Goal: Information Seeking & Learning: Learn about a topic

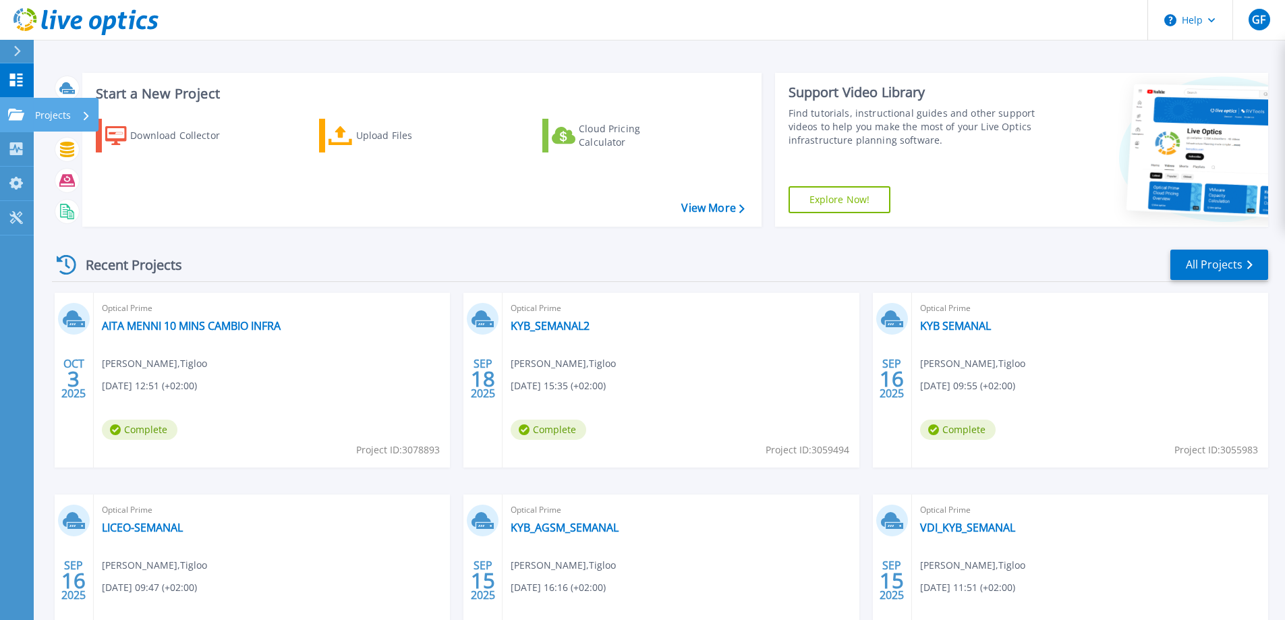
click at [59, 113] on p "Projects" at bounding box center [53, 115] width 36 height 35
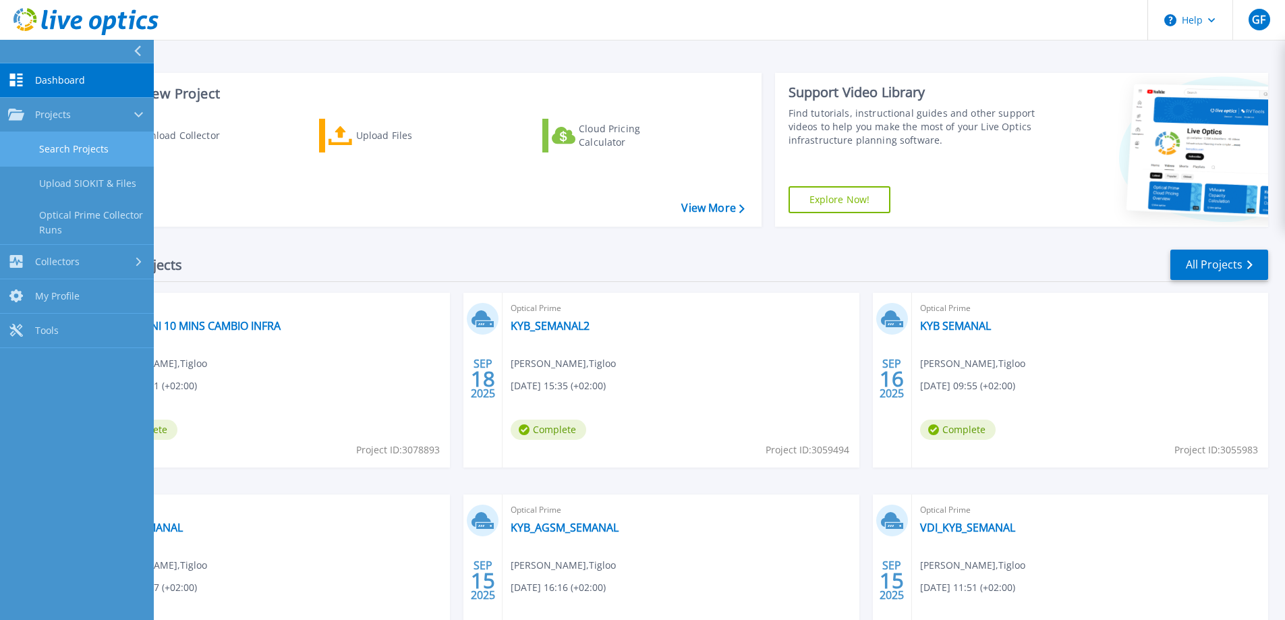
click at [84, 147] on link "Search Projects" at bounding box center [77, 149] width 154 height 34
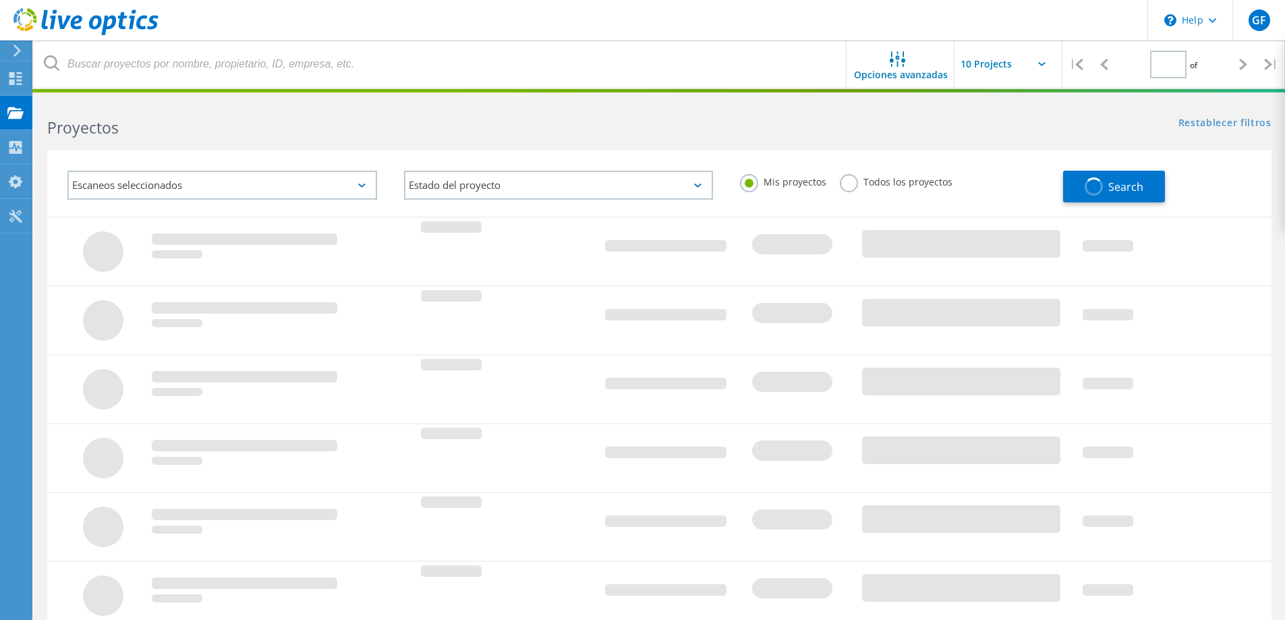
type input "1"
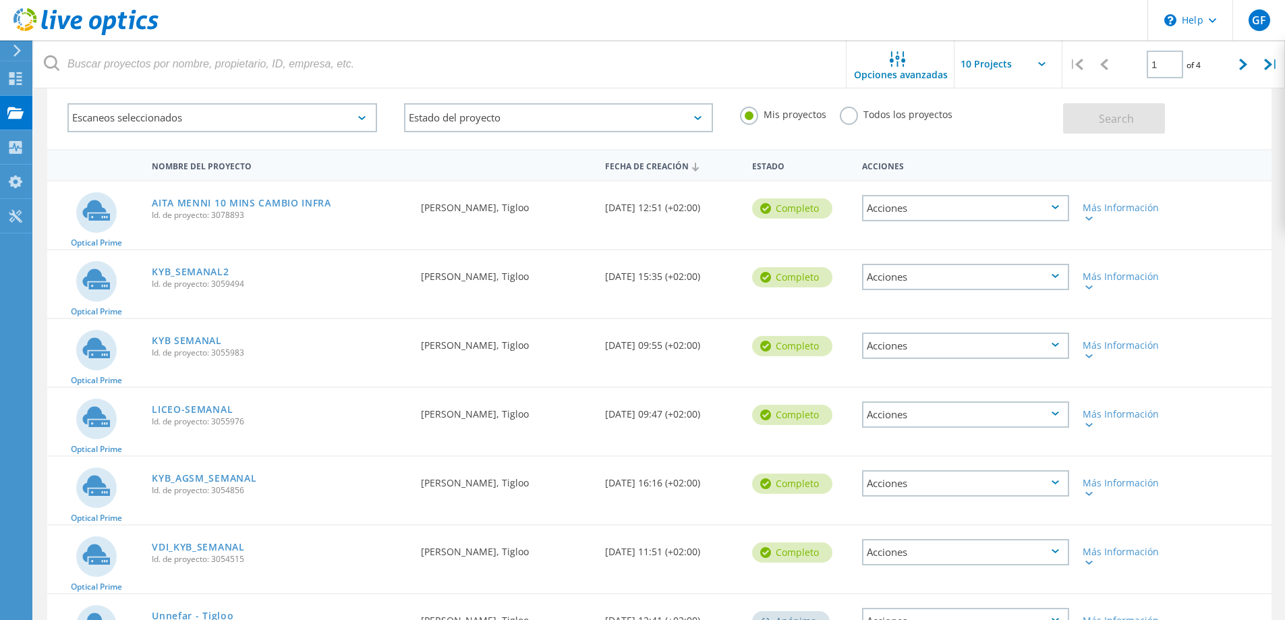
scroll to position [202, 0]
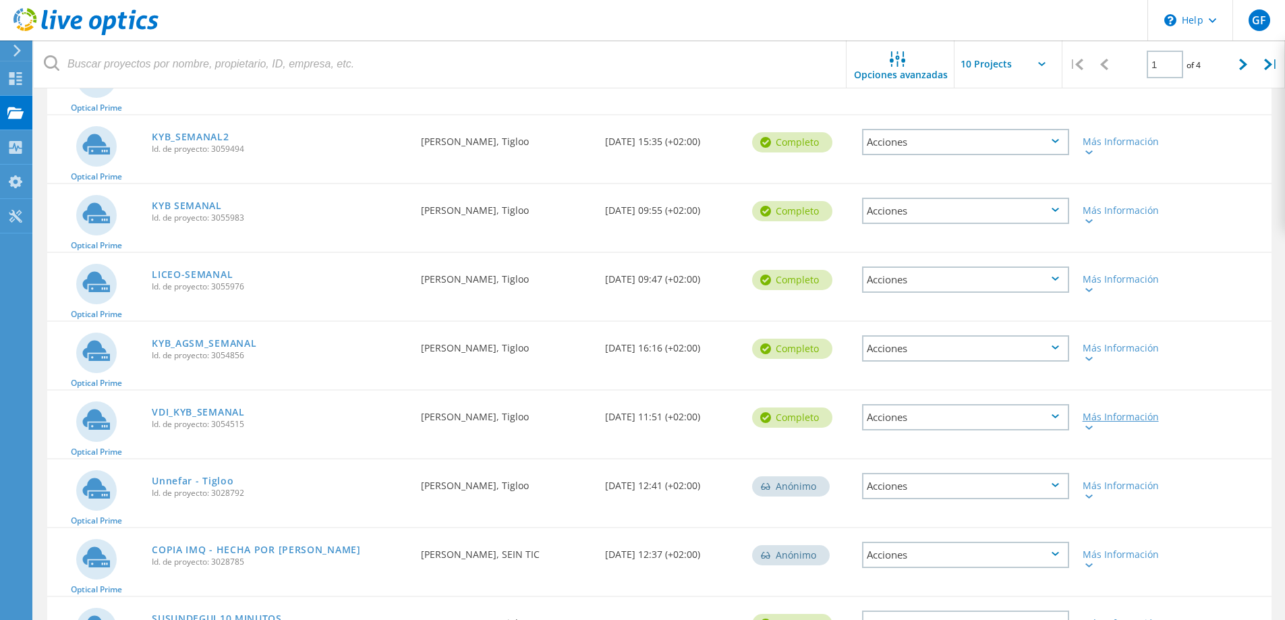
click at [1096, 414] on div "Más Información" at bounding box center [1125, 421] width 84 height 19
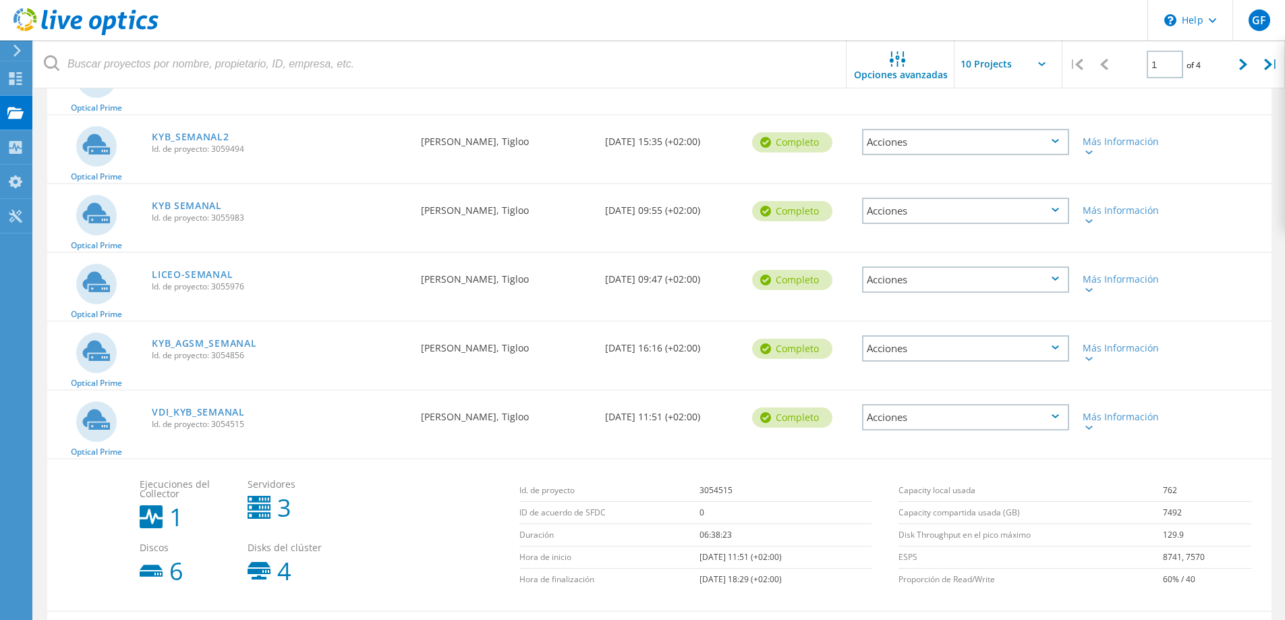
click at [188, 214] on span "Id. de proyecto: 3055983" at bounding box center [280, 218] width 256 height 8
click at [1114, 206] on div "Más Información" at bounding box center [1125, 215] width 84 height 19
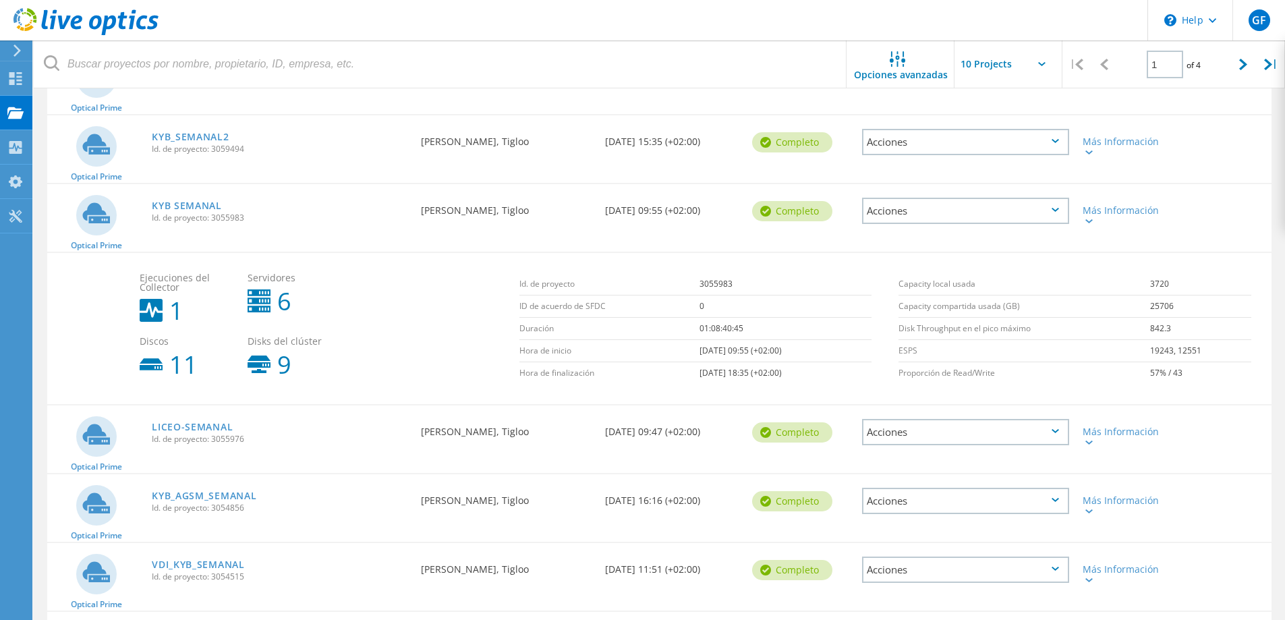
scroll to position [135, 0]
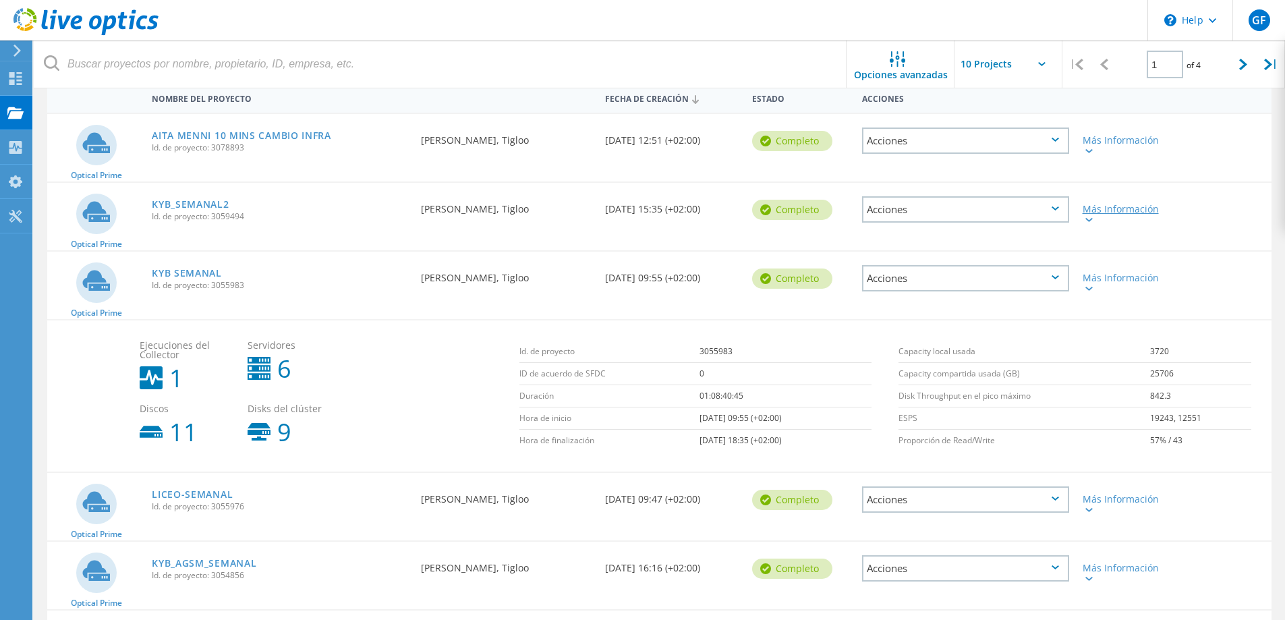
click at [1104, 208] on div "Más Información" at bounding box center [1125, 213] width 84 height 19
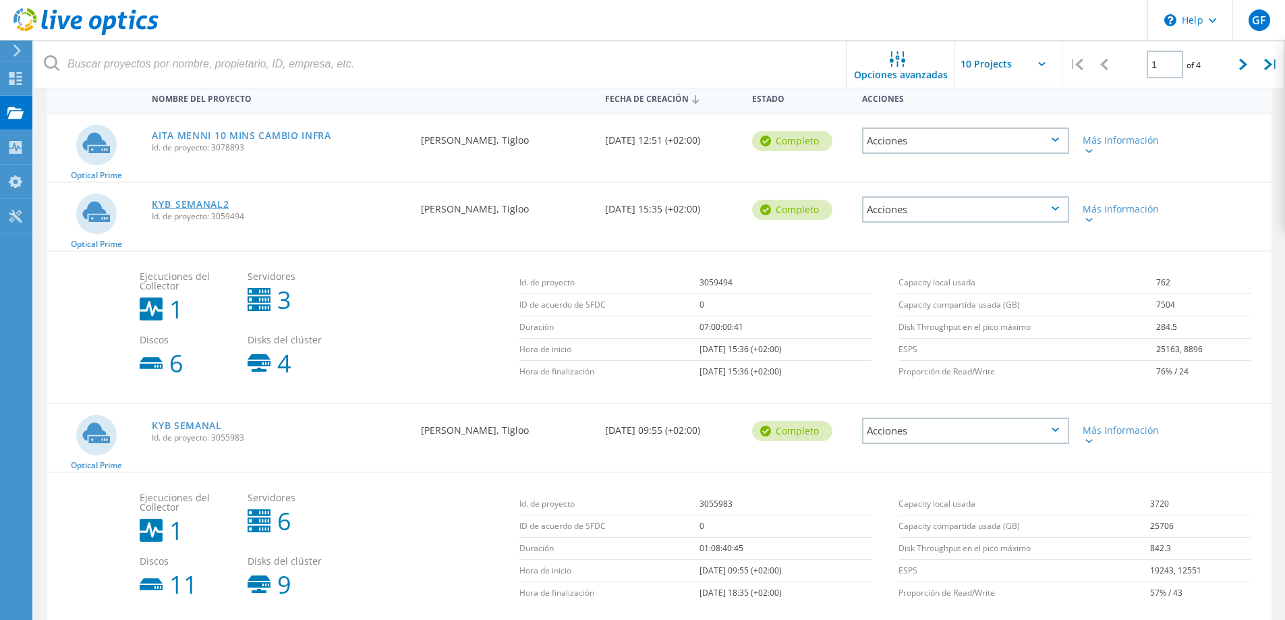
click at [196, 200] on link "KYB_SEMANAL2" at bounding box center [190, 204] width 77 height 9
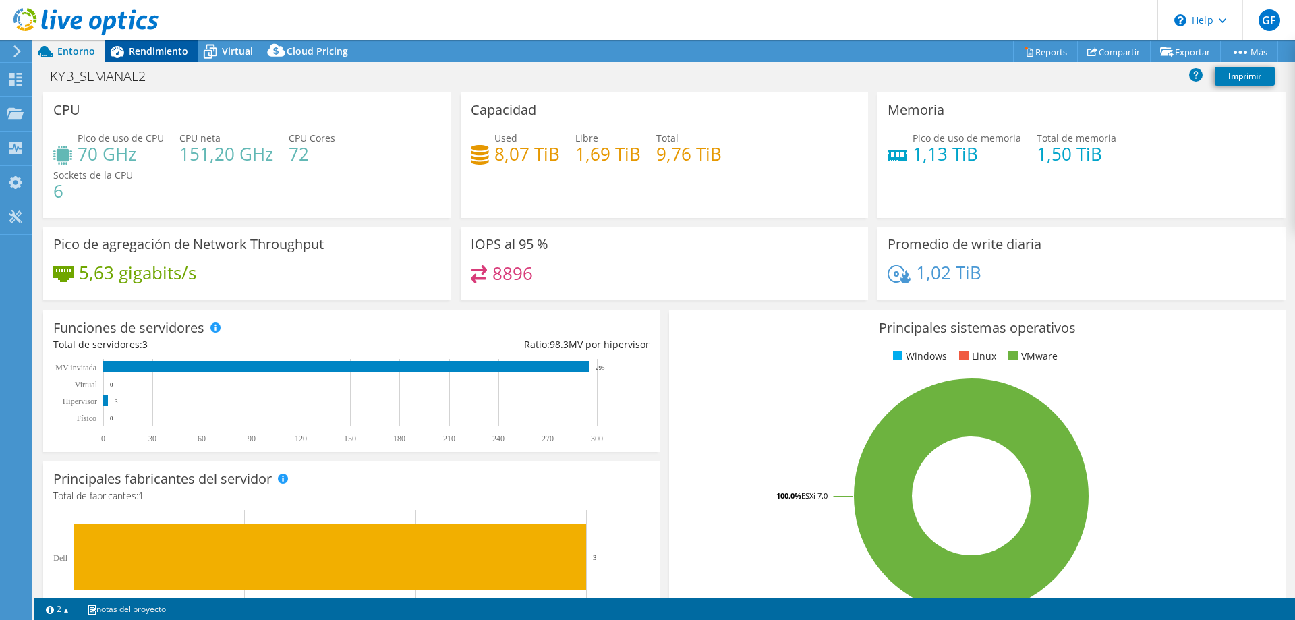
click at [147, 55] on span "Rendimiento" at bounding box center [158, 51] width 59 height 13
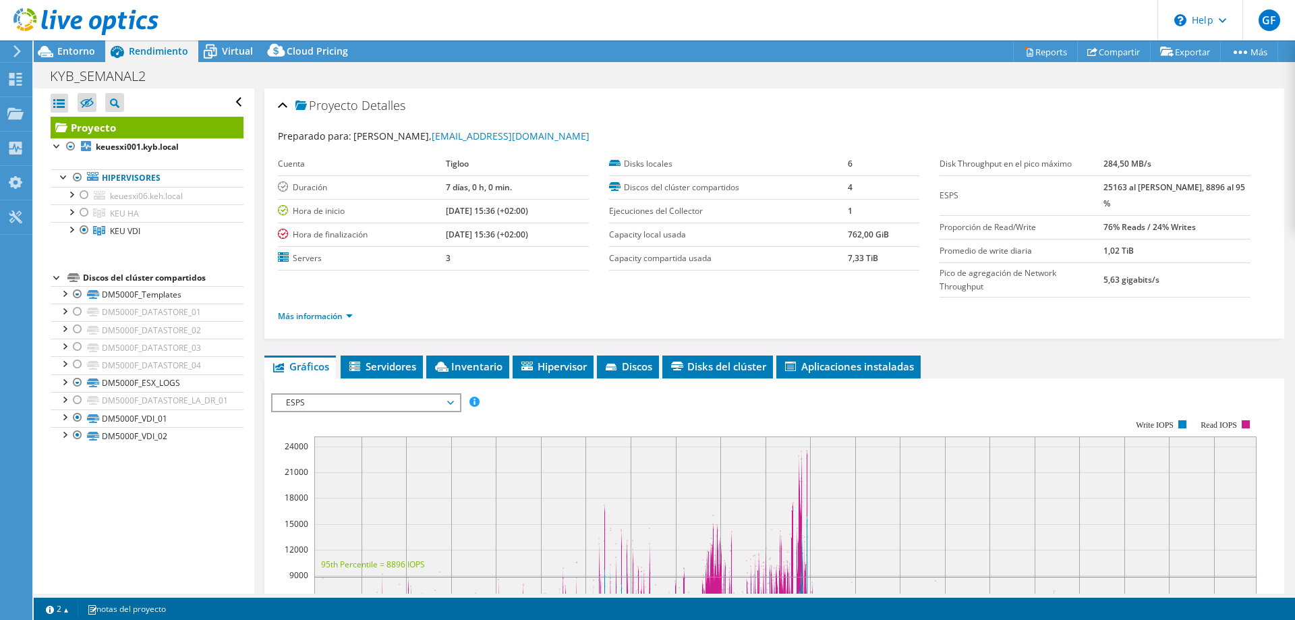
select select "USD"
click at [71, 227] on div at bounding box center [70, 228] width 13 height 13
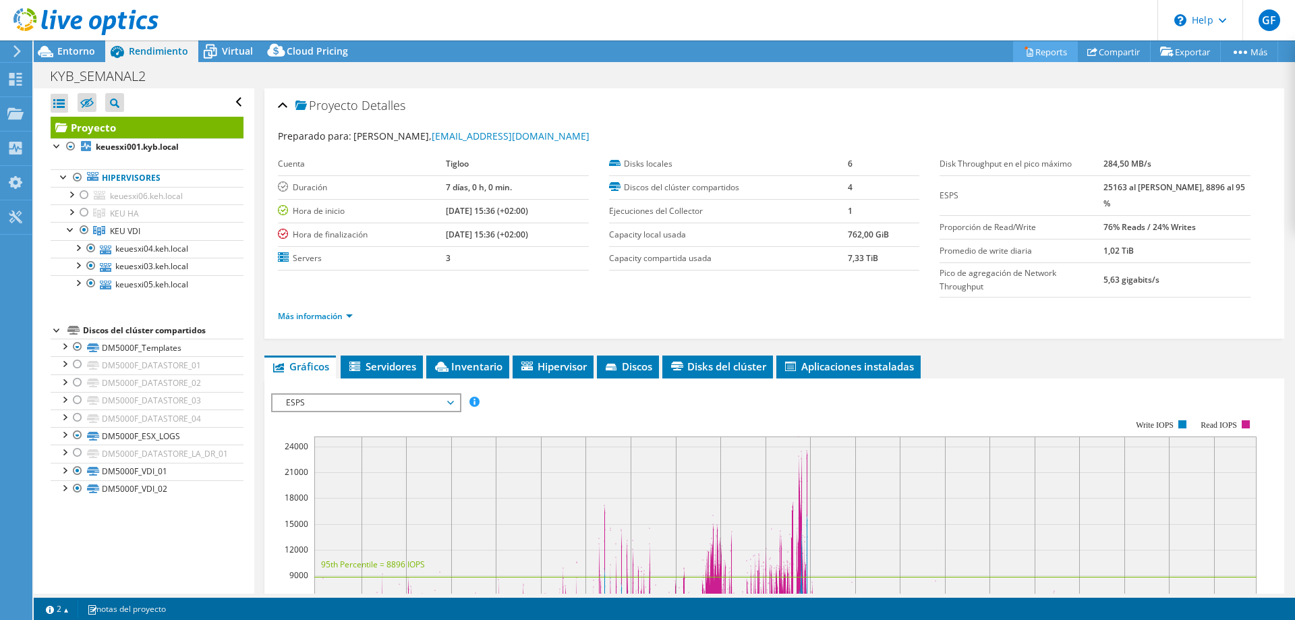
click at [1050, 53] on link "Reports" at bounding box center [1045, 51] width 65 height 21
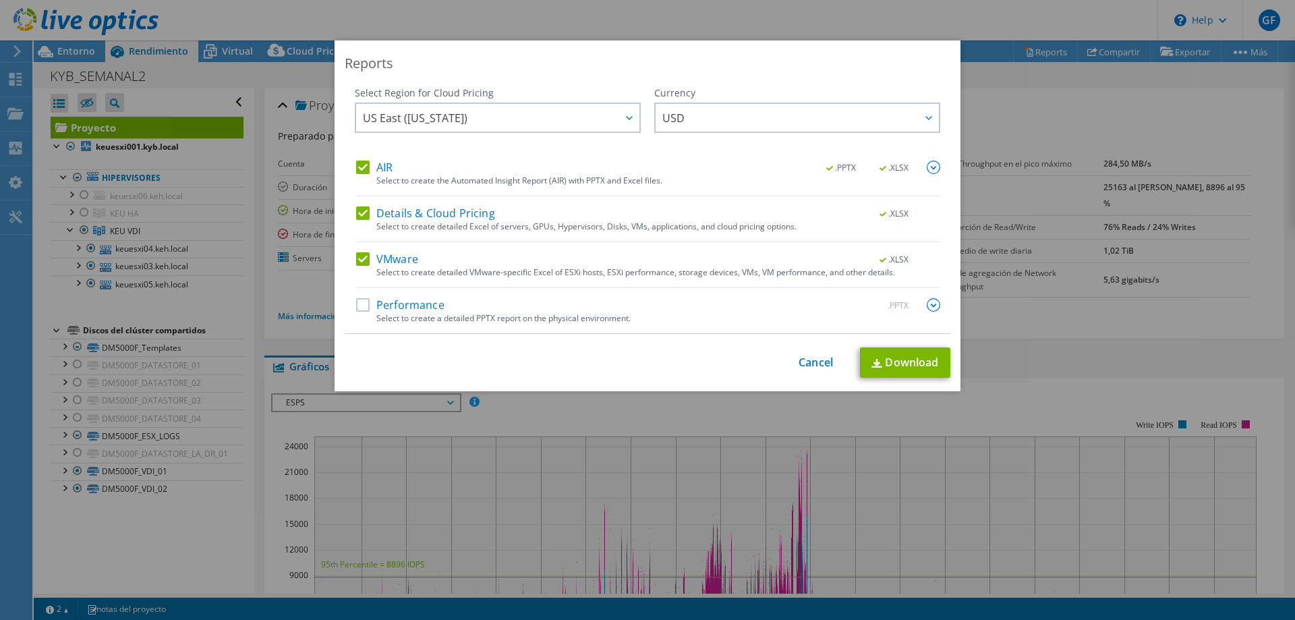
click at [927, 169] on img at bounding box center [933, 167] width 13 height 13
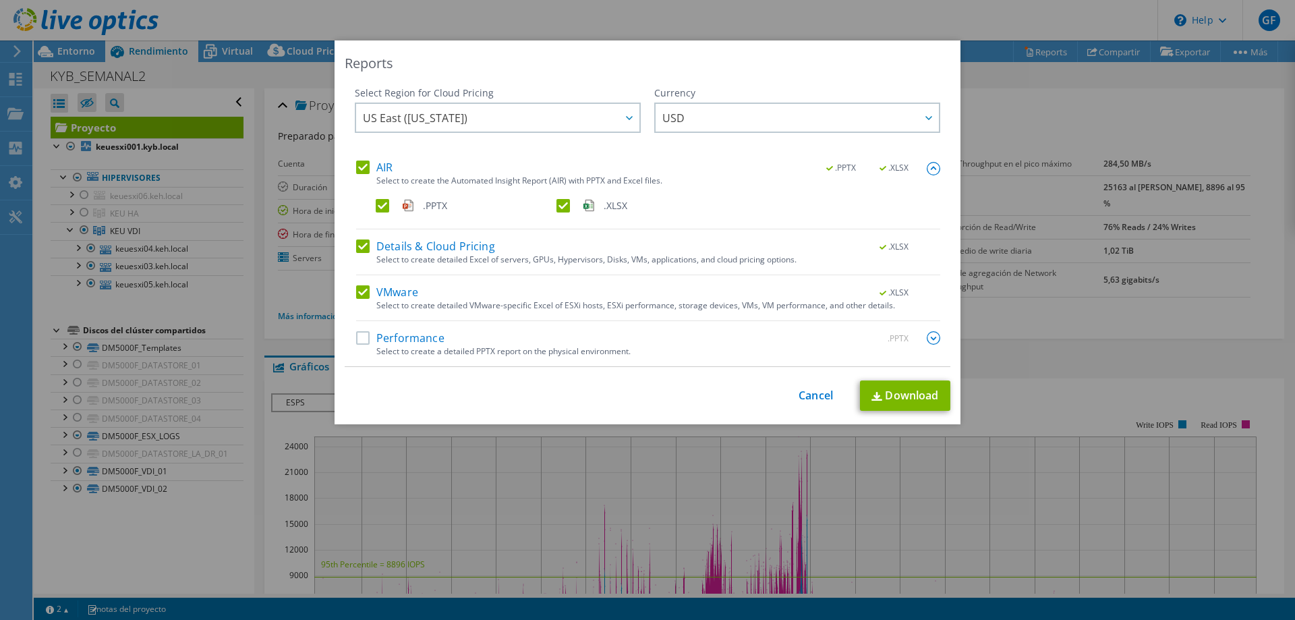
click at [927, 339] on img at bounding box center [933, 337] width 13 height 13
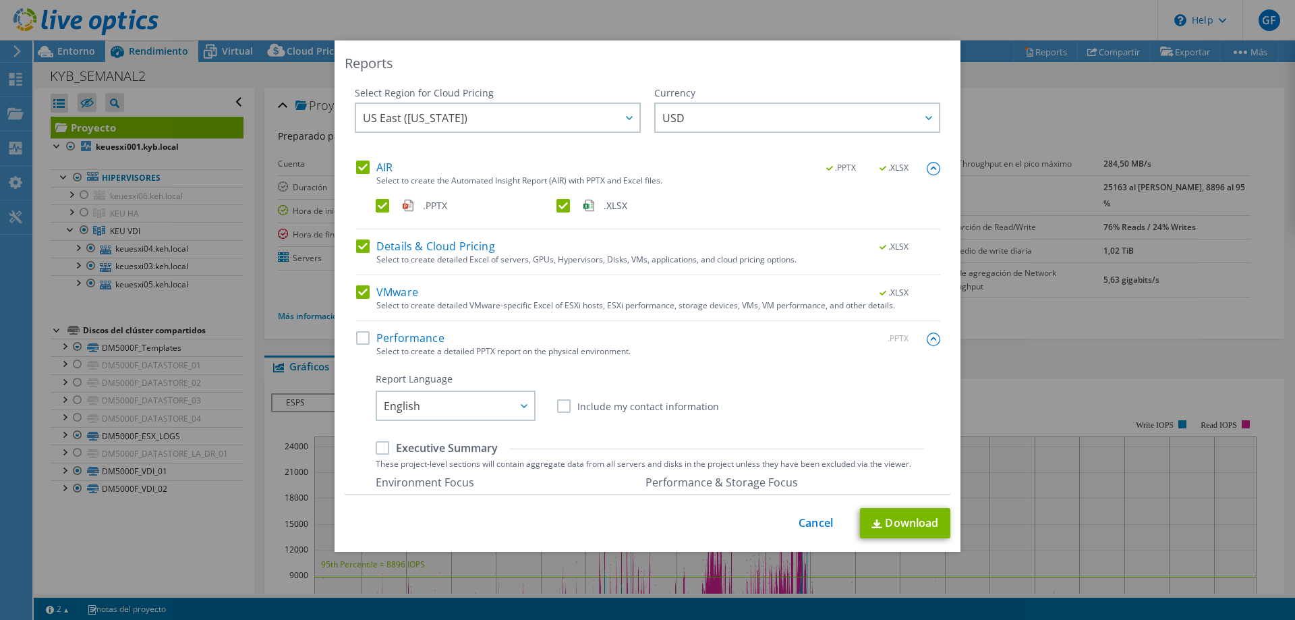
scroll to position [135, 0]
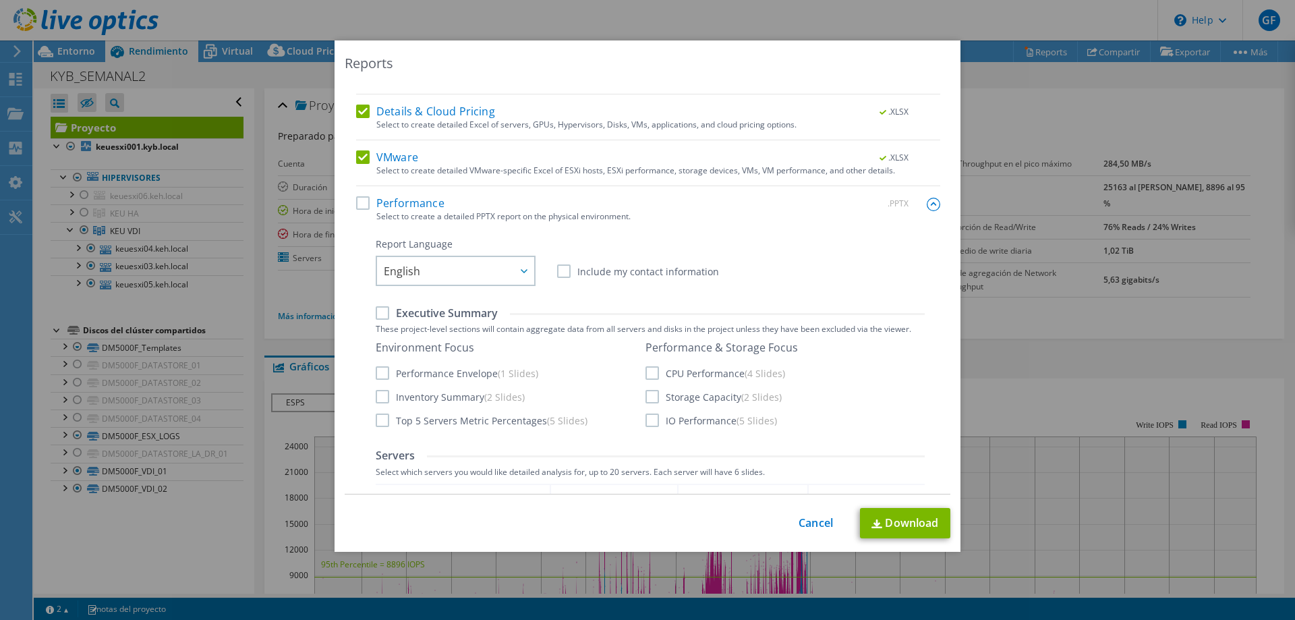
click at [356, 198] on label "Performance" at bounding box center [400, 202] width 88 height 13
click at [0, 0] on input "Performance" at bounding box center [0, 0] width 0 height 0
click at [435, 263] on span "English" at bounding box center [459, 271] width 150 height 28
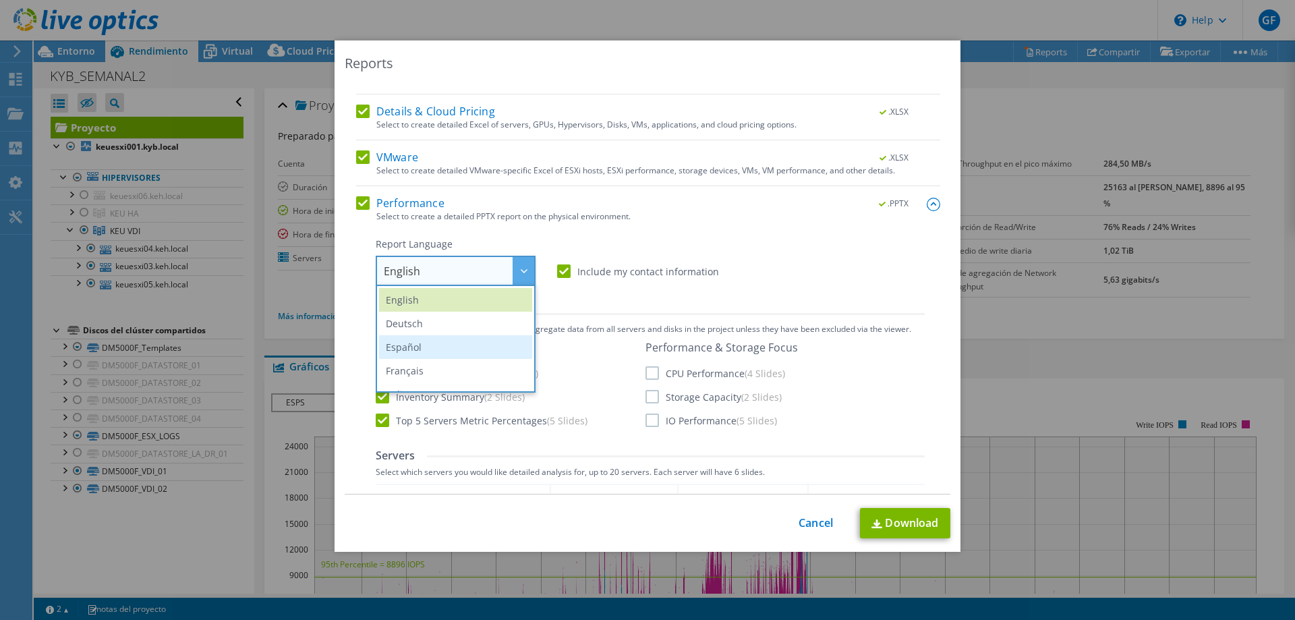
click at [407, 347] on li "Español" at bounding box center [455, 347] width 153 height 24
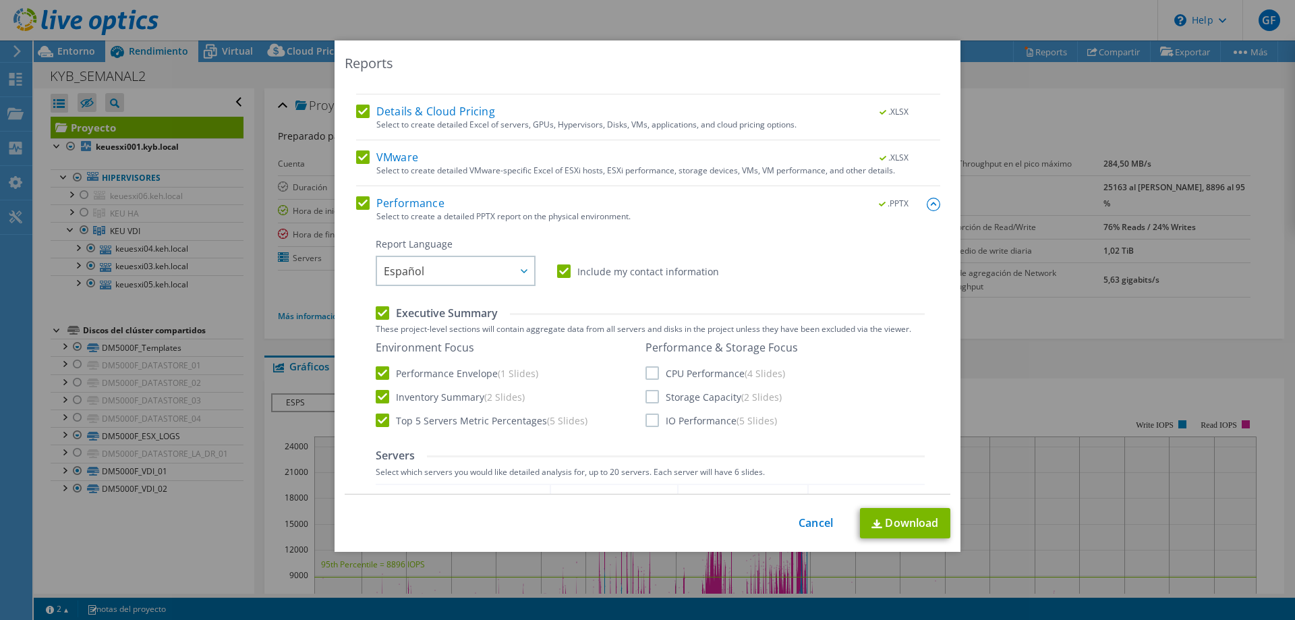
scroll to position [202, 0]
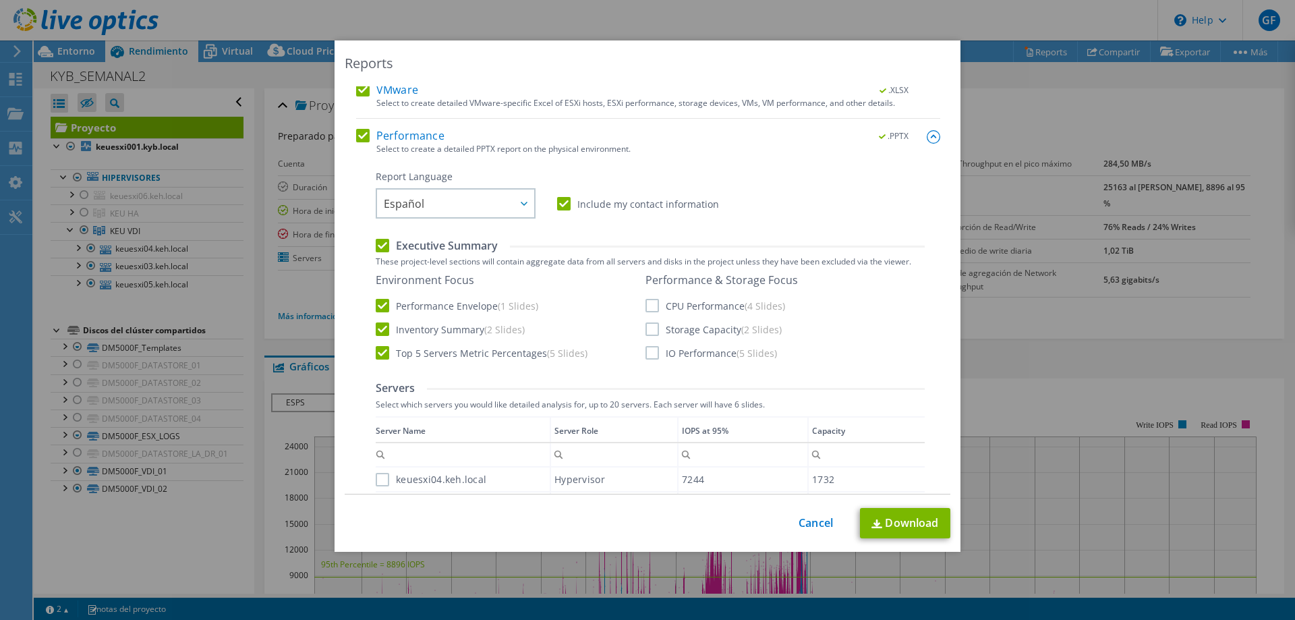
click at [646, 302] on label "CPU Performance (4 Slides)" at bounding box center [716, 305] width 140 height 13
click at [0, 0] on input "CPU Performance (4 Slides)" at bounding box center [0, 0] width 0 height 0
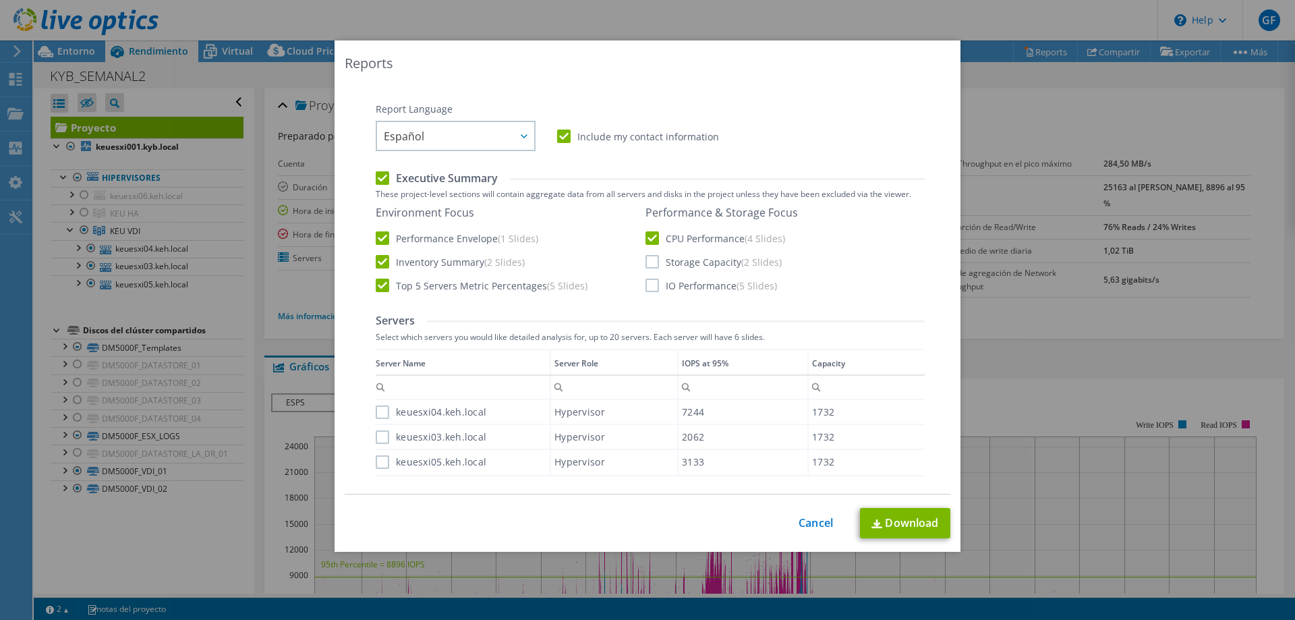
click at [648, 329] on div "Servers Select which servers you would like detailed analysis for, up to 20 ser…" at bounding box center [650, 395] width 549 height 163
click at [646, 285] on label "IO Performance (5 Slides)" at bounding box center [712, 285] width 132 height 13
click at [0, 0] on input "IO Performance (5 Slides)" at bounding box center [0, 0] width 0 height 0
click at [653, 254] on div "Performance & Storage Focus CPU Performance (4 Slides) Storage Capacity (2 Slid…" at bounding box center [722, 249] width 152 height 86
click at [650, 255] on label "Storage Capacity (2 Slides)" at bounding box center [714, 261] width 136 height 13
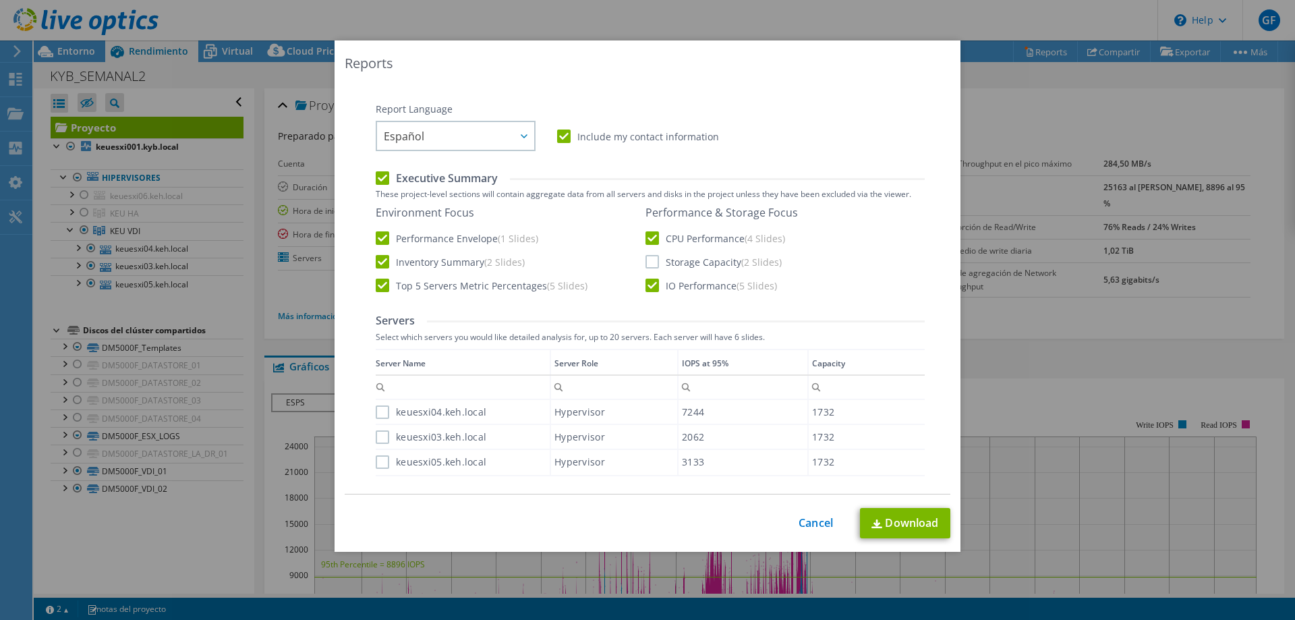
click at [0, 0] on input "Storage Capacity (2 Slides)" at bounding box center [0, 0] width 0 height 0
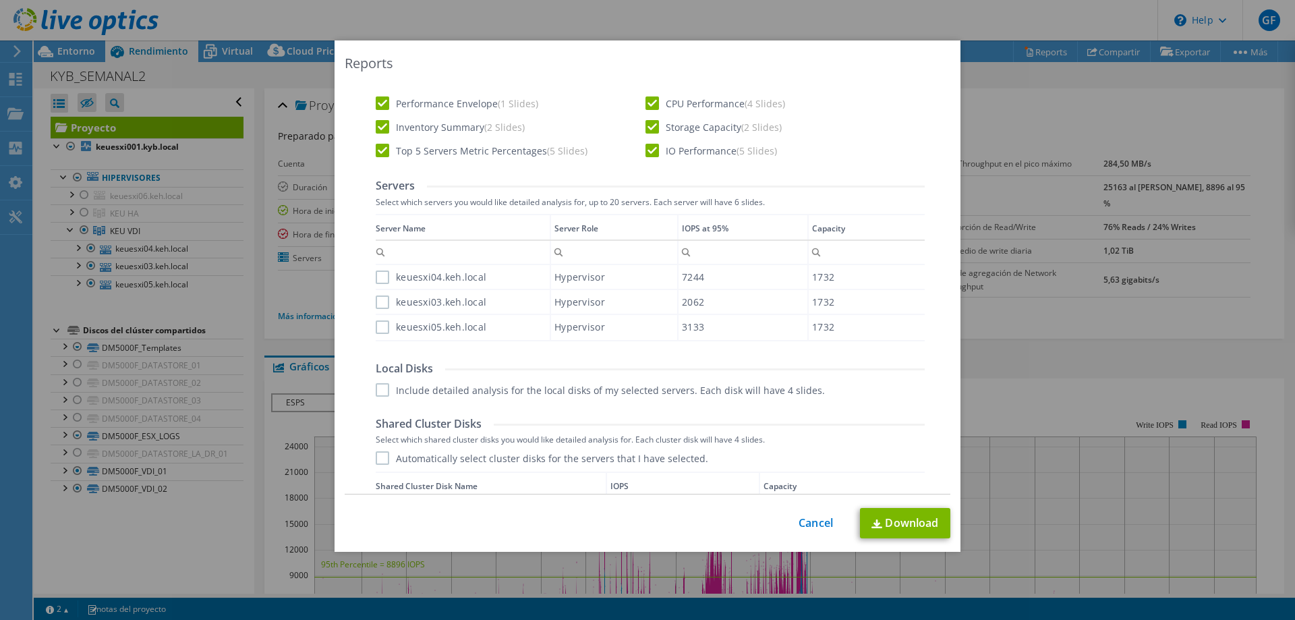
click at [380, 272] on label "keuesxi04.keh.local" at bounding box center [431, 277] width 111 height 13
click at [0, 0] on input "keuesxi04.keh.local" at bounding box center [0, 0] width 0 height 0
click at [376, 302] on label "keuesxi03.keh.local" at bounding box center [431, 301] width 111 height 13
click at [0, 0] on input "keuesxi03.keh.local" at bounding box center [0, 0] width 0 height 0
click at [381, 325] on label "keuesxi05.keh.local" at bounding box center [431, 326] width 111 height 13
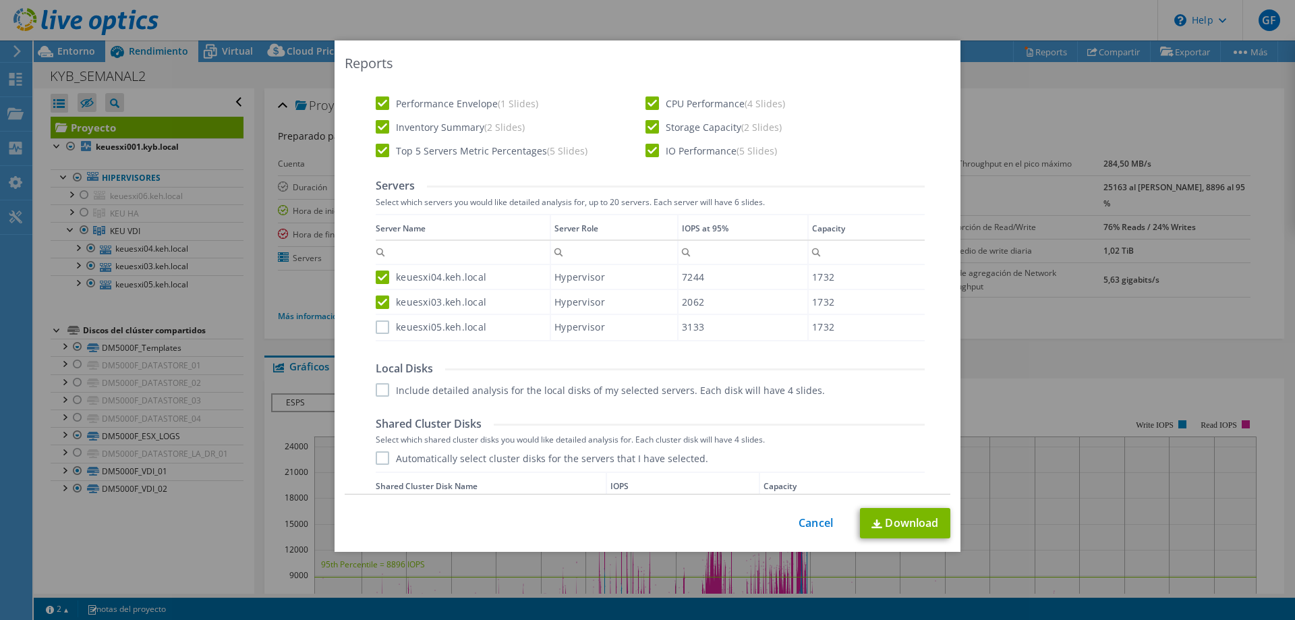
click at [0, 0] on input "keuesxi05.keh.local" at bounding box center [0, 0] width 0 height 0
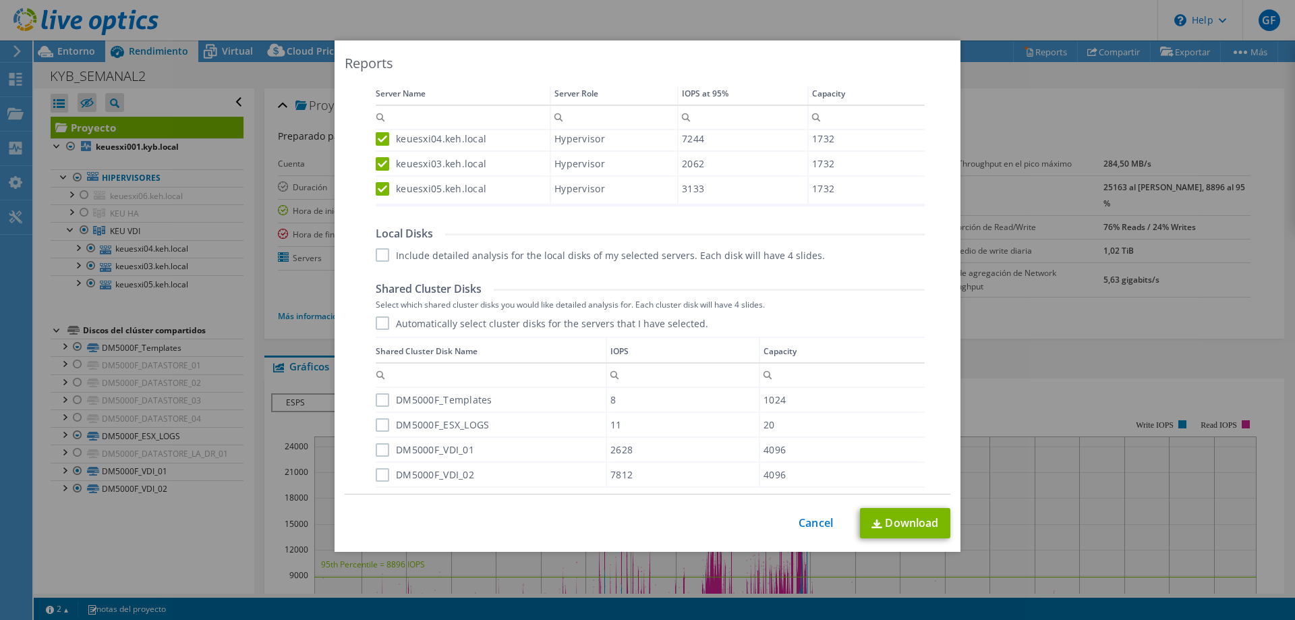
click at [379, 258] on label "Include detailed analysis for the local disks of my selected servers. Each disk…" at bounding box center [600, 254] width 449 height 13
click at [0, 0] on input "Include detailed analysis for the local disks of my selected servers. Each disk…" at bounding box center [0, 0] width 0 height 0
click at [378, 324] on label "Automatically select cluster disks for the servers that I have selected." at bounding box center [542, 322] width 333 height 13
click at [0, 0] on input "Automatically select cluster disks for the servers that I have selected." at bounding box center [0, 0] width 0 height 0
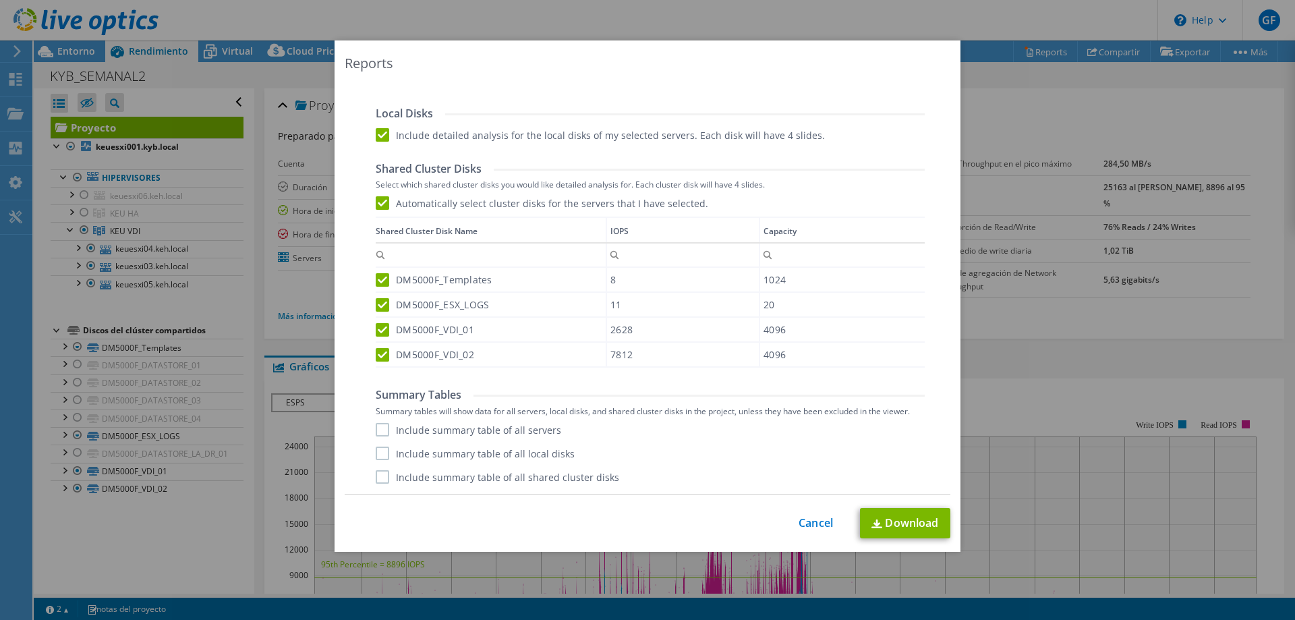
scroll to position [5, 0]
click at [378, 431] on label "Include summary table of all servers" at bounding box center [469, 429] width 186 height 13
click at [0, 0] on input "Include summary table of all servers" at bounding box center [0, 0] width 0 height 0
click at [379, 458] on label "Include summary table of all local disks" at bounding box center [475, 453] width 199 height 13
click at [0, 0] on input "Include summary table of all local disks" at bounding box center [0, 0] width 0 height 0
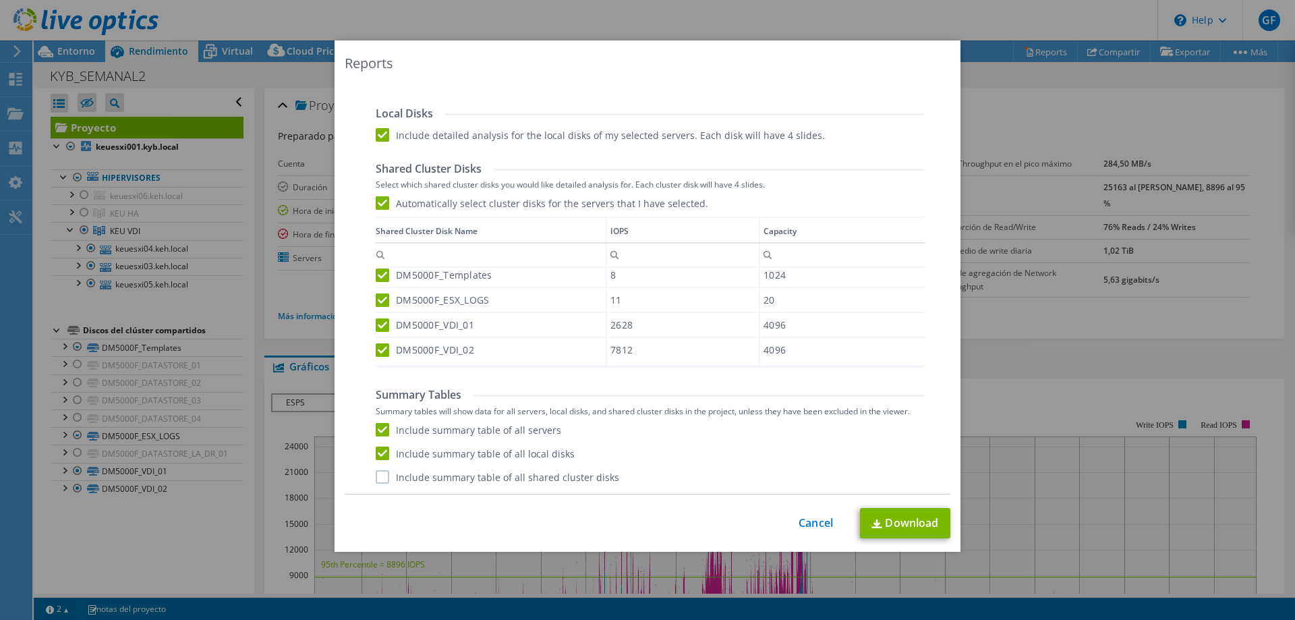
click at [376, 477] on label "Include summary table of all shared cluster disks" at bounding box center [498, 476] width 244 height 13
click at [0, 0] on input "Include summary table of all shared cluster disks" at bounding box center [0, 0] width 0 height 0
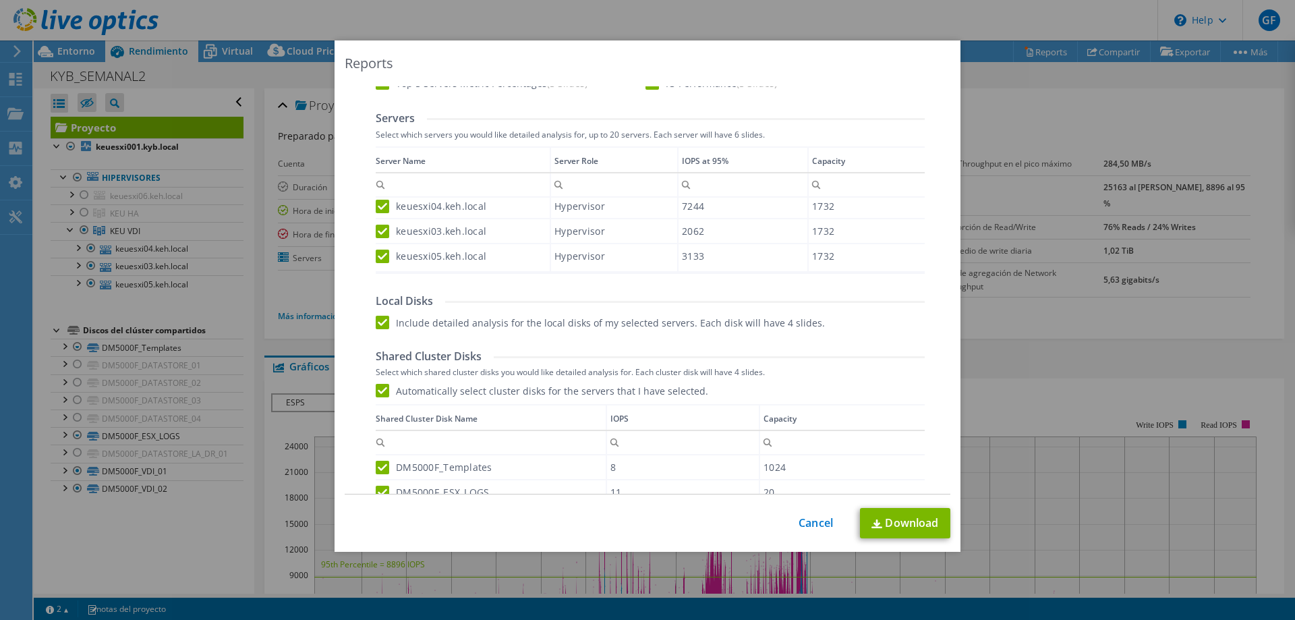
scroll to position [540, 0]
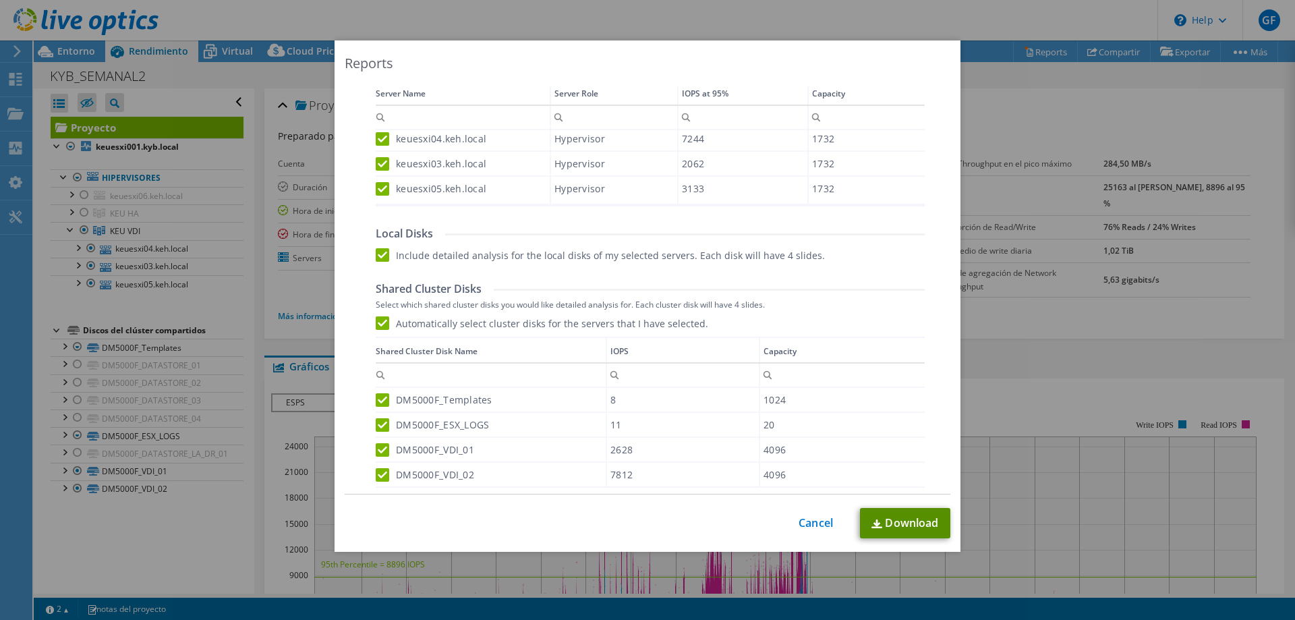
click at [876, 523] on img at bounding box center [877, 523] width 11 height 9
drag, startPoint x: 813, startPoint y: 522, endPoint x: 642, endPoint y: 379, distance: 222.7
click at [813, 522] on link "Cancel" at bounding box center [816, 523] width 34 height 13
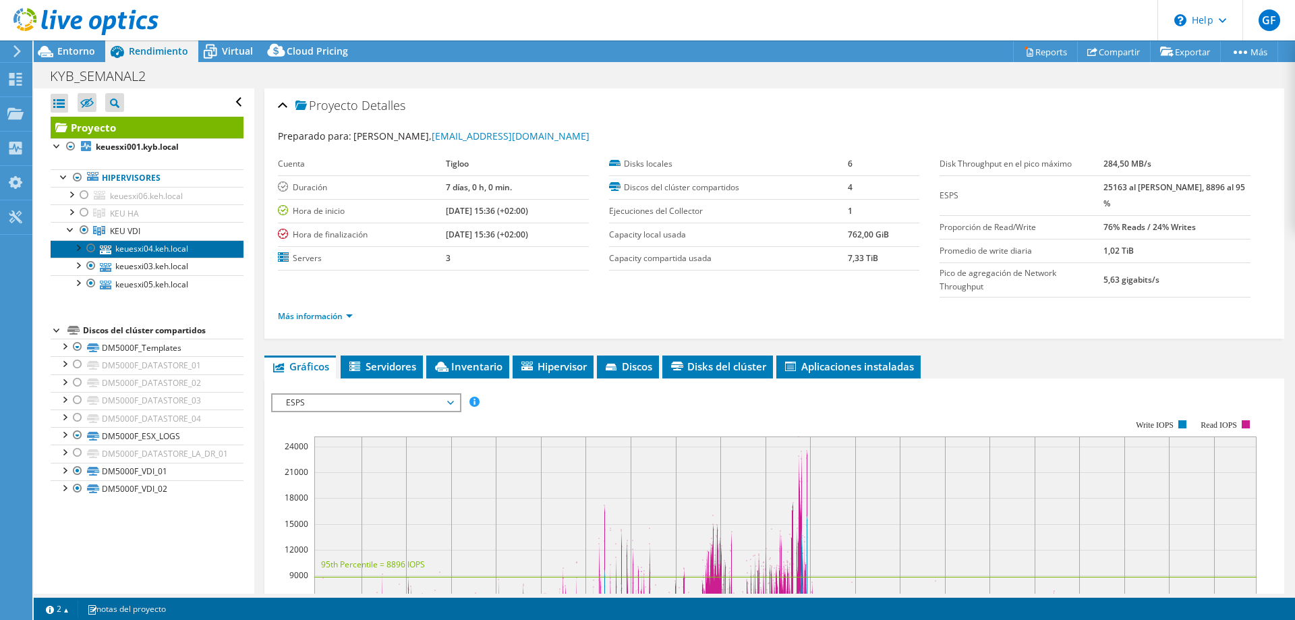
click at [151, 244] on link "keuesxi04.keh.local" at bounding box center [147, 249] width 193 height 18
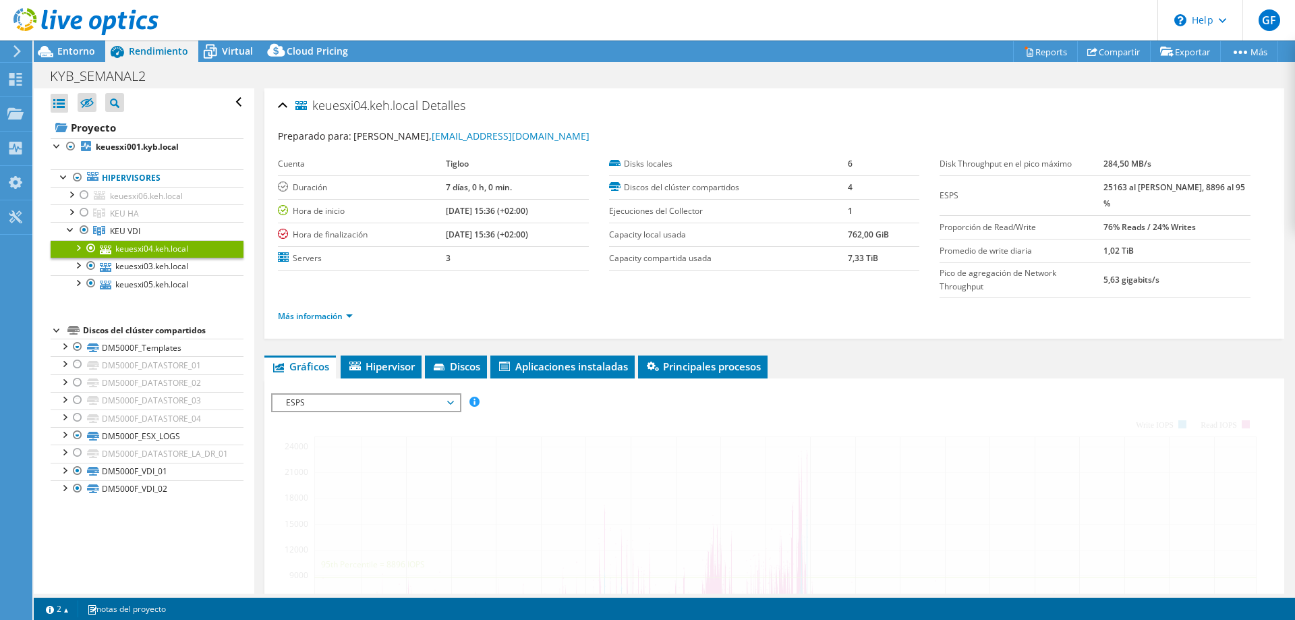
click at [341, 393] on div "ESPS Disk Throughput Tamaño de E/S Latencia Profundidad de la cola Porcentaje d…" at bounding box center [774, 623] width 1006 height 461
click at [340, 395] on span "ESPS" at bounding box center [365, 403] width 173 height 16
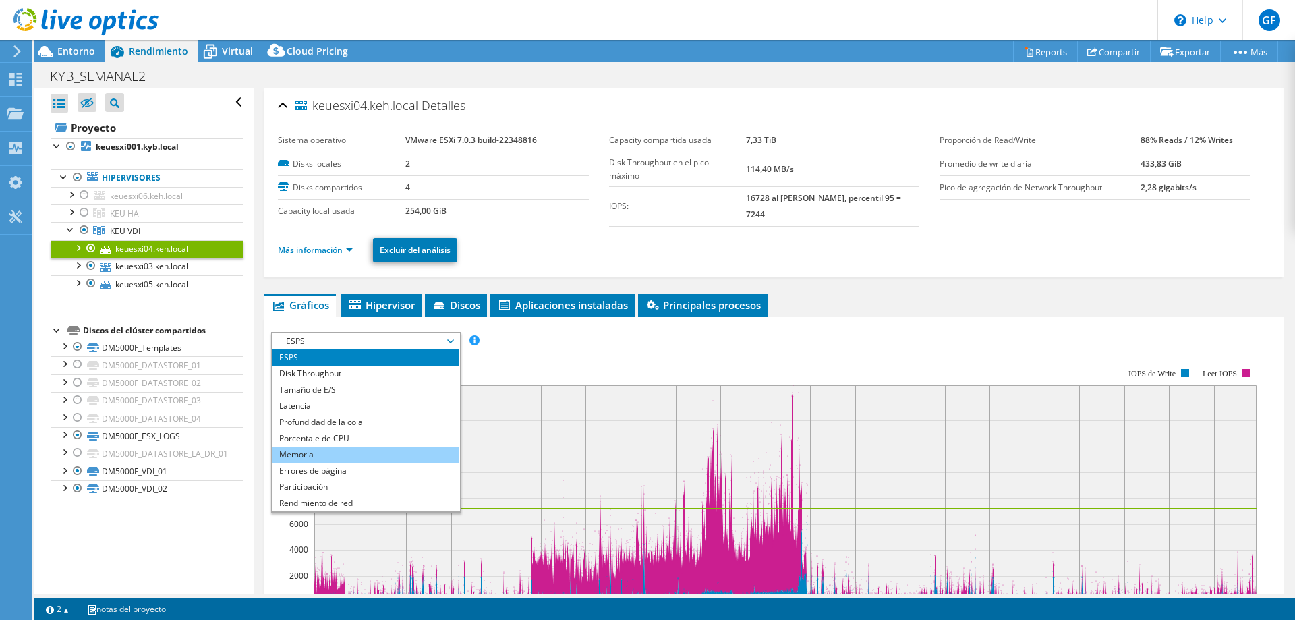
click at [339, 448] on li "Memoria" at bounding box center [366, 455] width 187 height 16
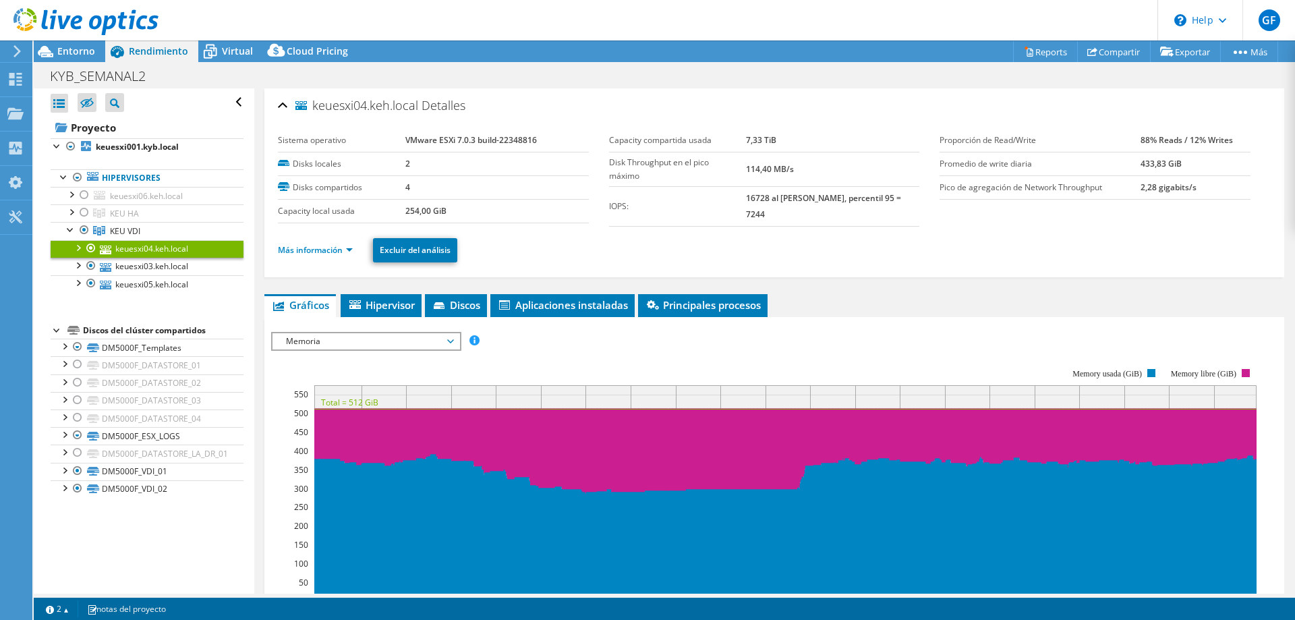
scroll to position [135, 0]
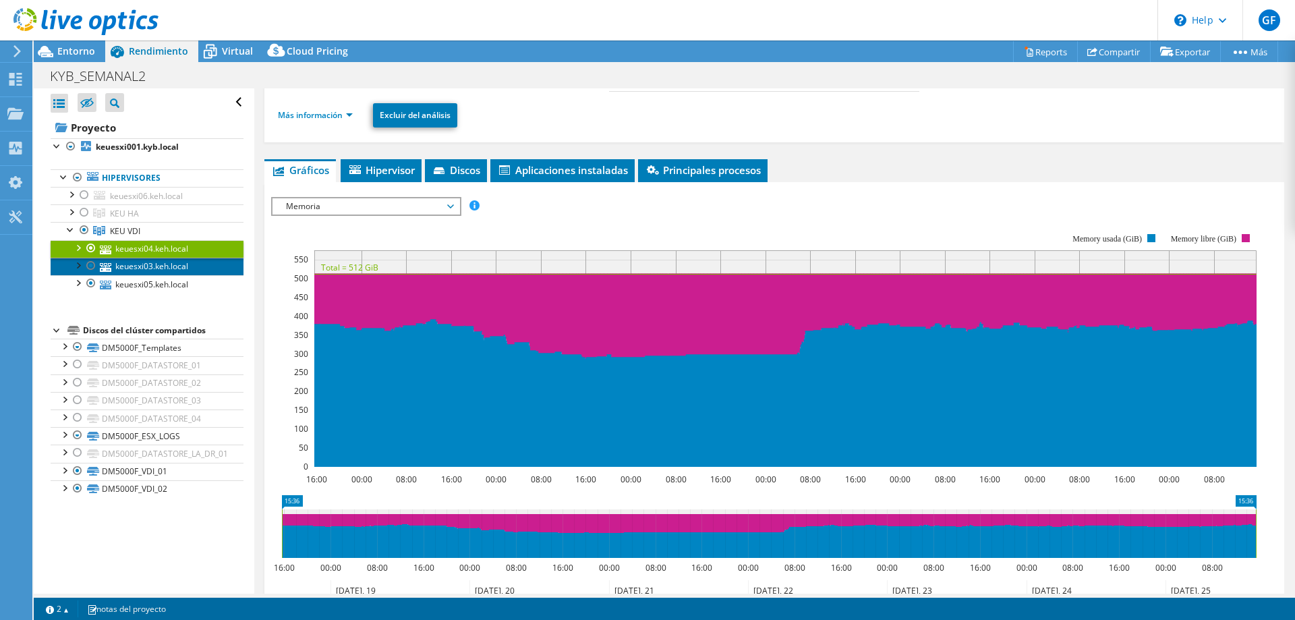
click at [148, 258] on link "keuesxi03.keh.local" at bounding box center [147, 267] width 193 height 18
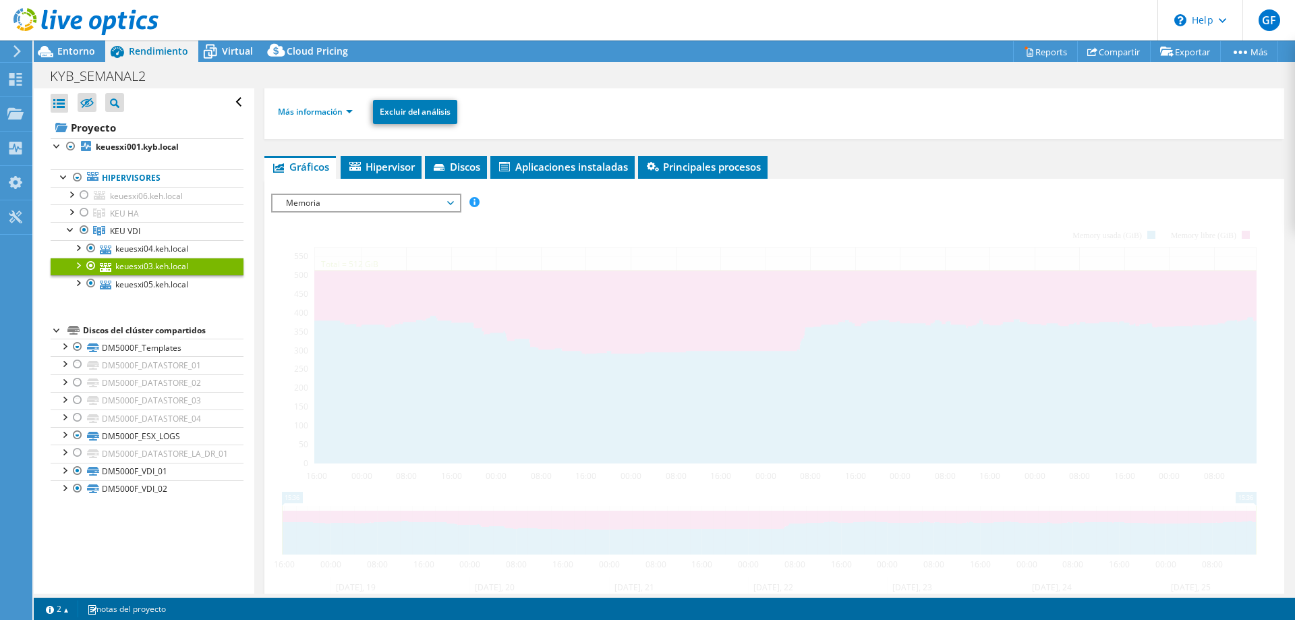
click at [434, 206] on span "Memoria" at bounding box center [365, 203] width 173 height 16
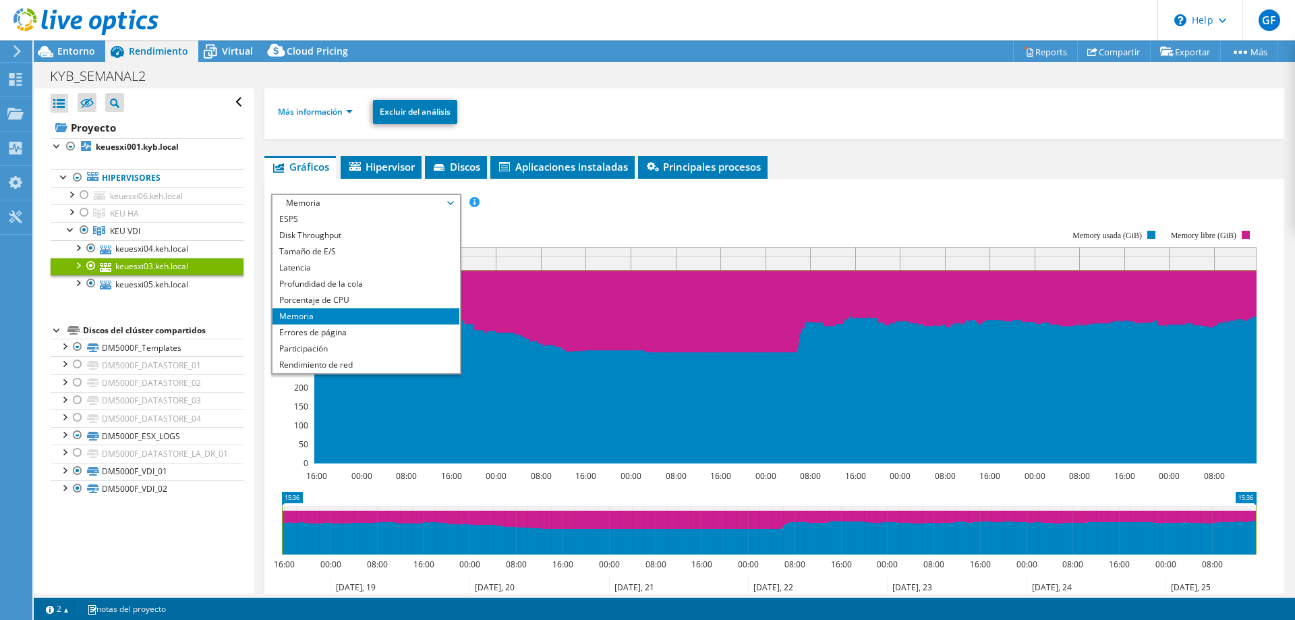
click at [569, 225] on rect at bounding box center [764, 347] width 986 height 270
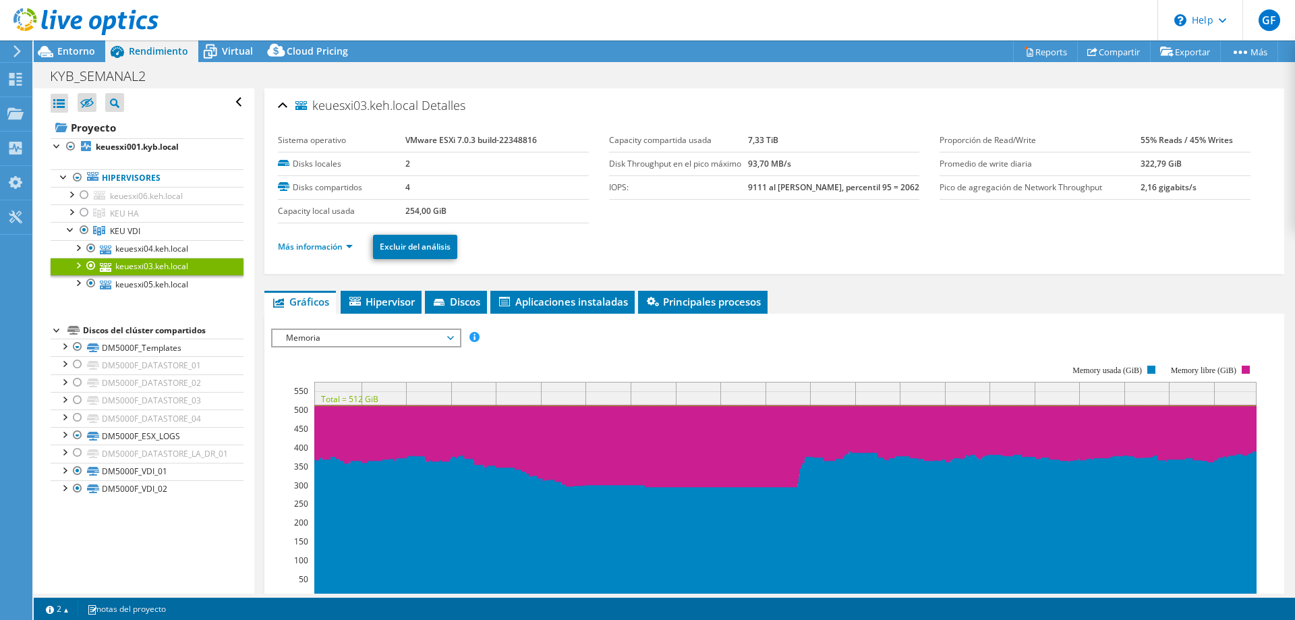
scroll to position [67, 0]
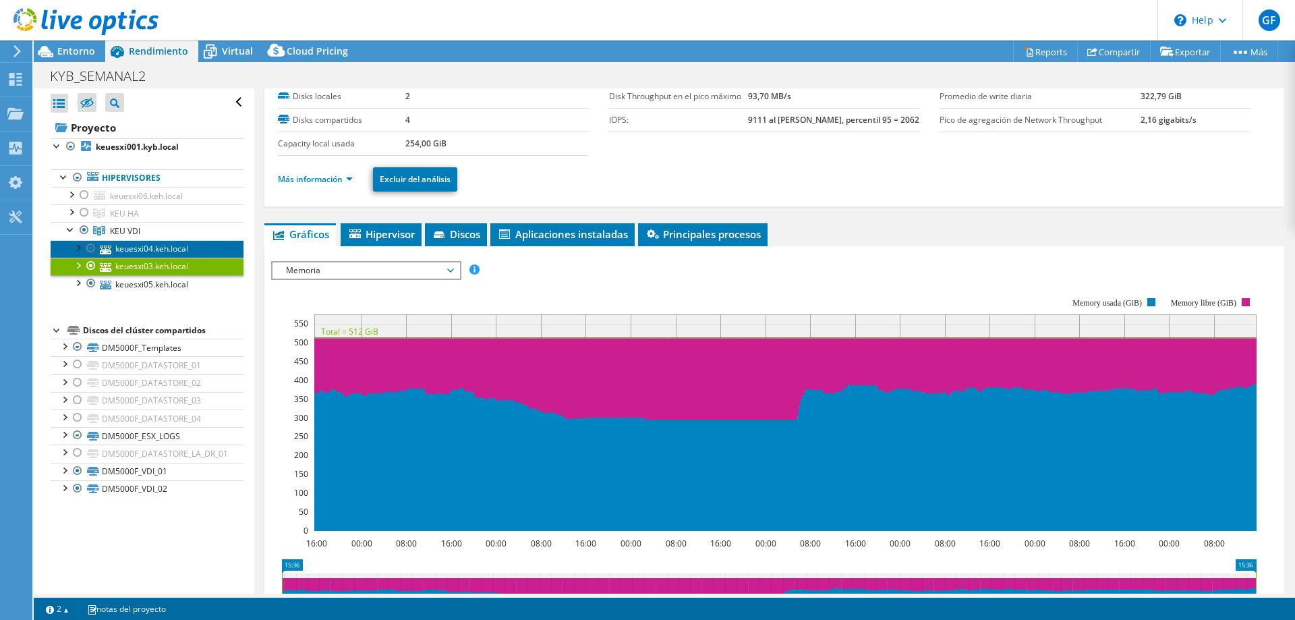
click at [133, 251] on link "keuesxi04.keh.local" at bounding box center [147, 249] width 193 height 18
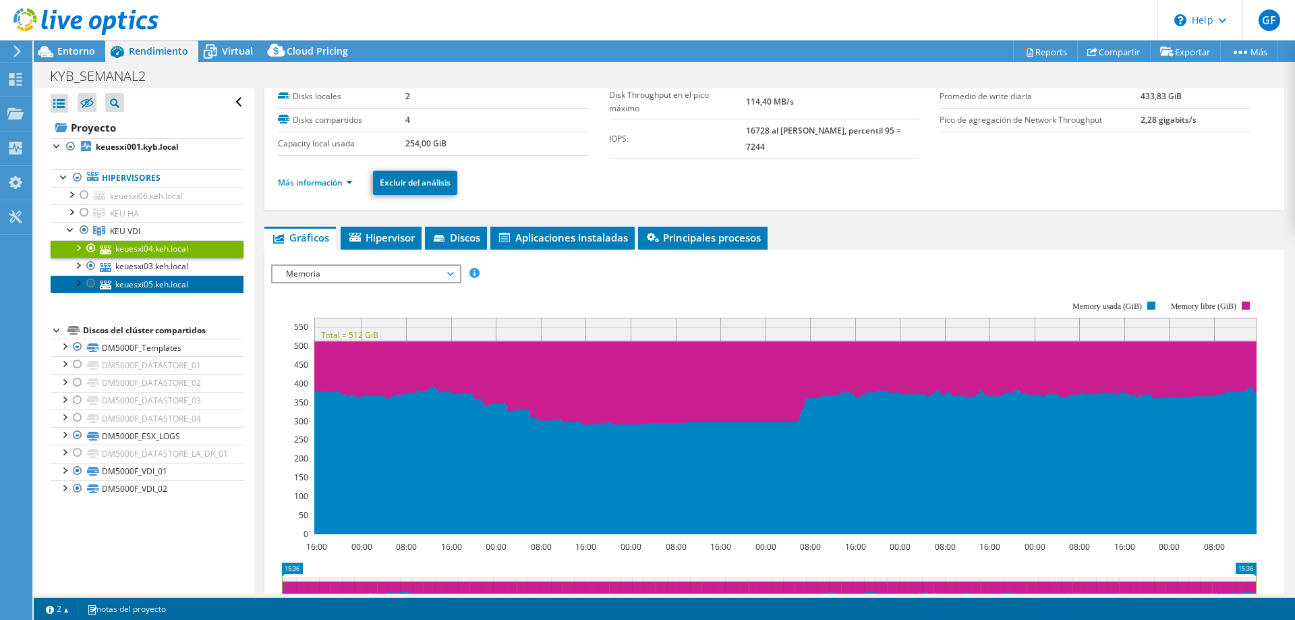
click at [148, 289] on link "keuesxi05.keh.local" at bounding box center [147, 284] width 193 height 18
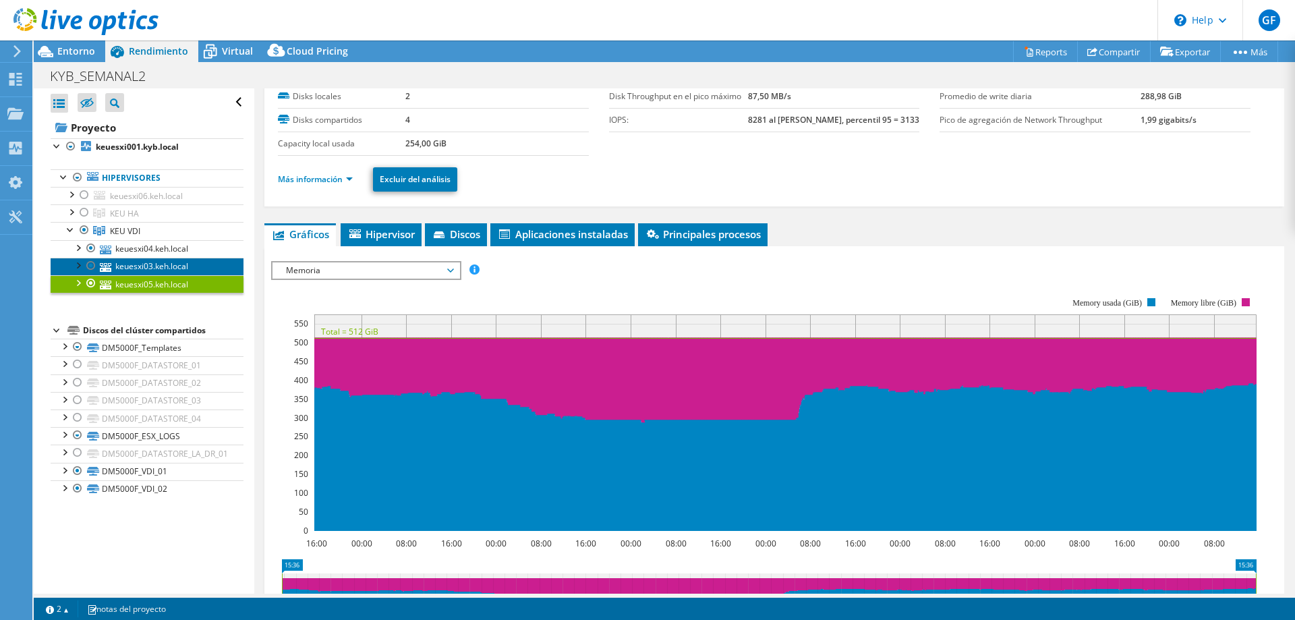
click at [173, 268] on link "keuesxi03.keh.local" at bounding box center [147, 267] width 193 height 18
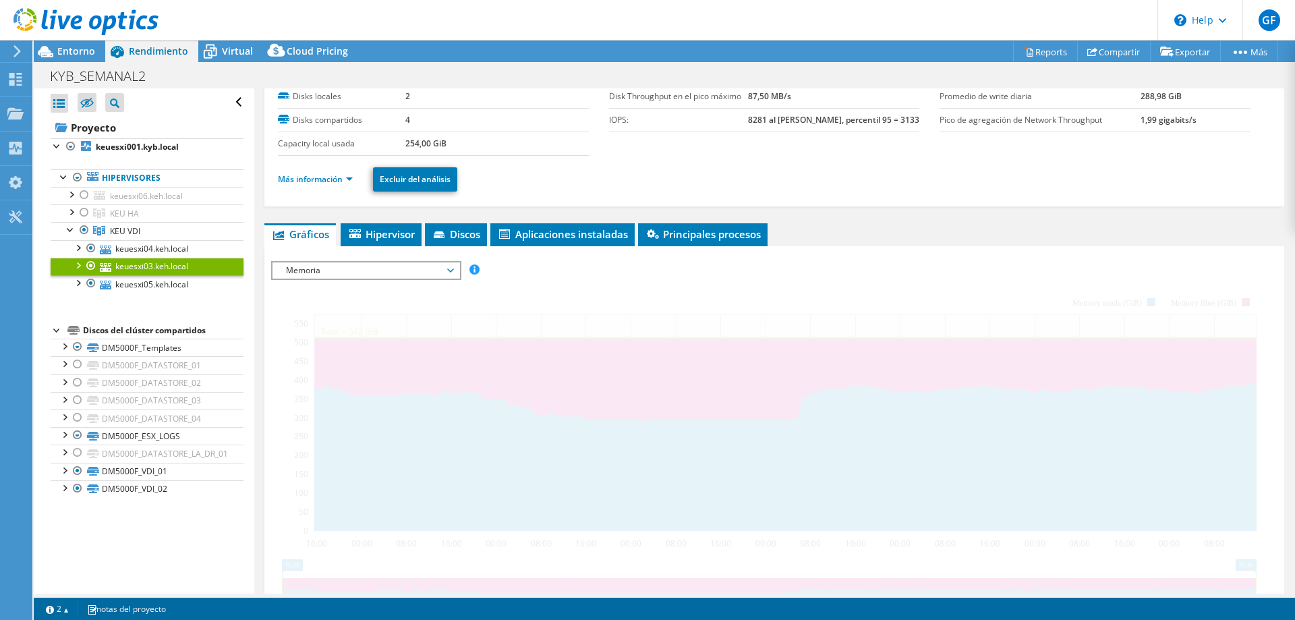
click at [345, 273] on span "Memoria" at bounding box center [365, 270] width 173 height 16
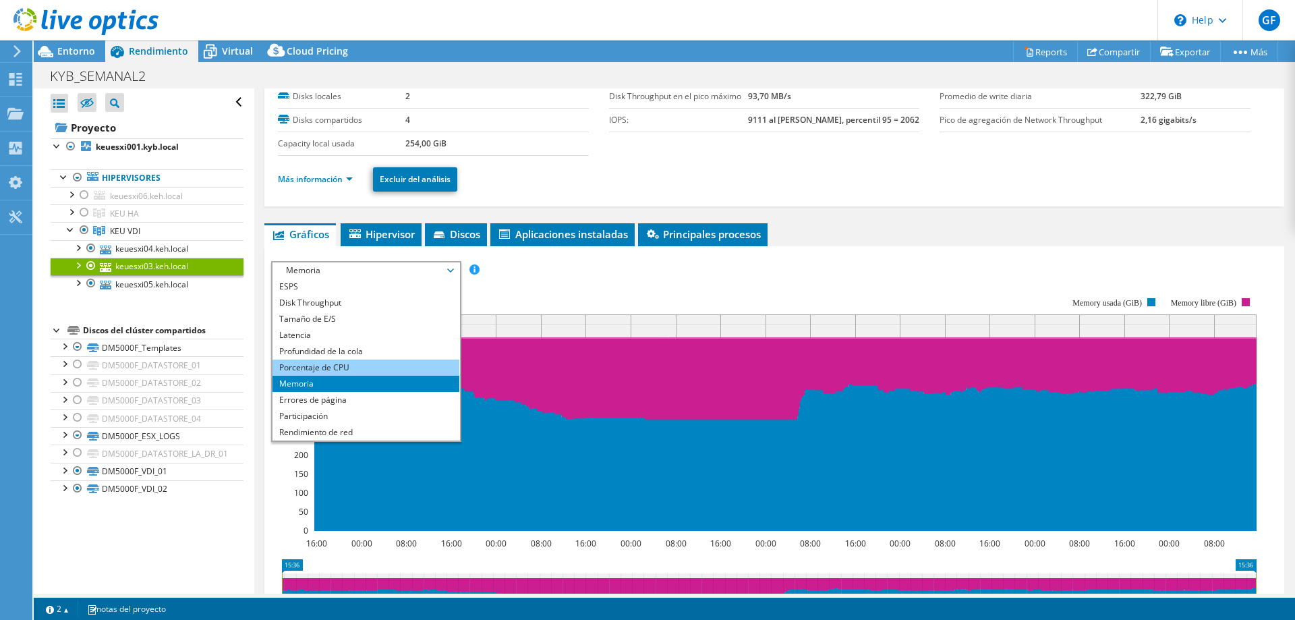
click at [338, 360] on li "Porcentaje de CPU" at bounding box center [366, 368] width 187 height 16
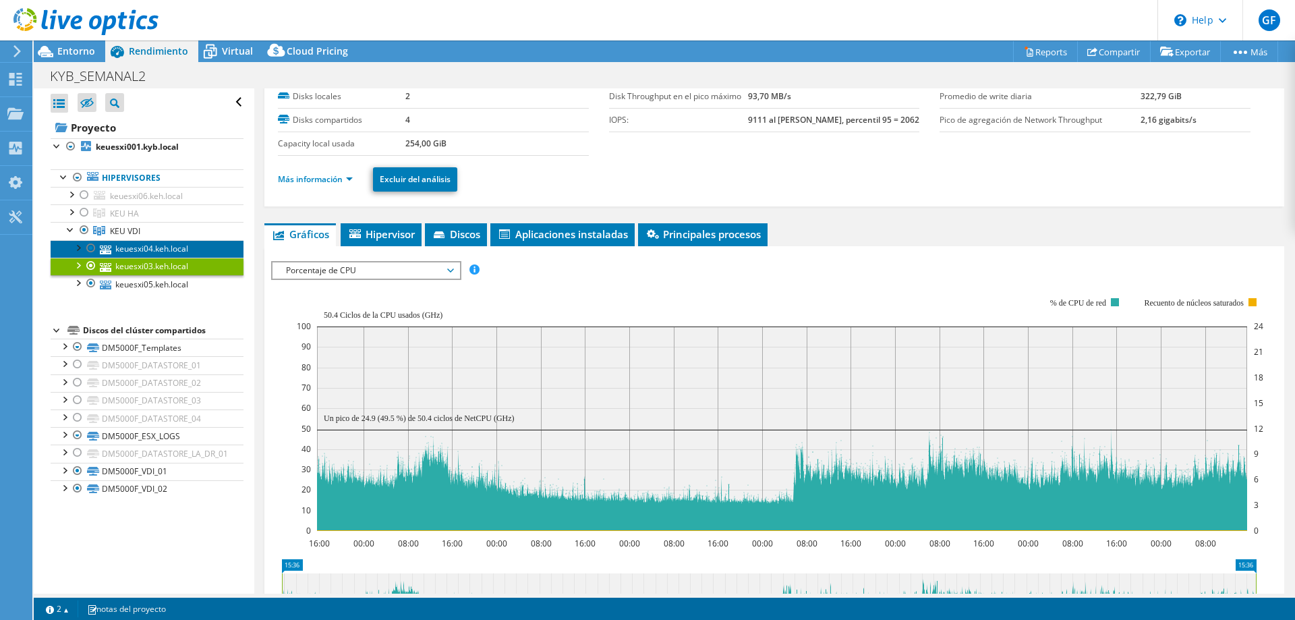
click at [150, 247] on link "keuesxi04.keh.local" at bounding box center [147, 249] width 193 height 18
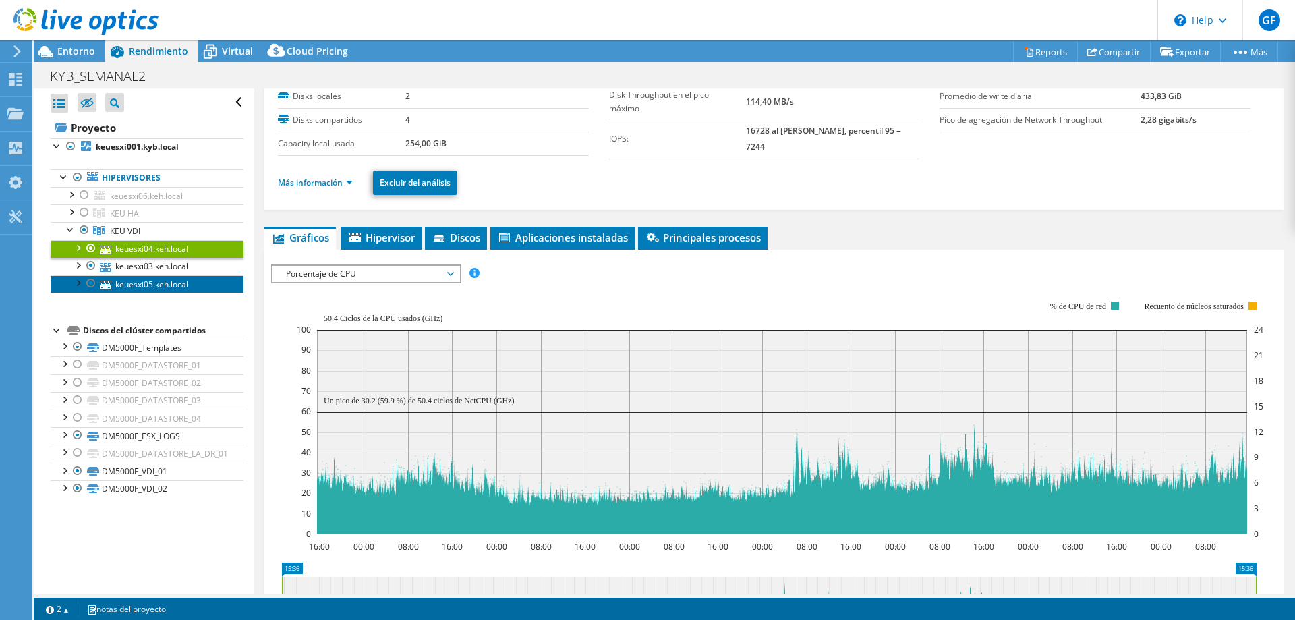
click at [160, 284] on link "keuesxi05.keh.local" at bounding box center [147, 284] width 193 height 18
